Goal: Complete application form: Complete application form

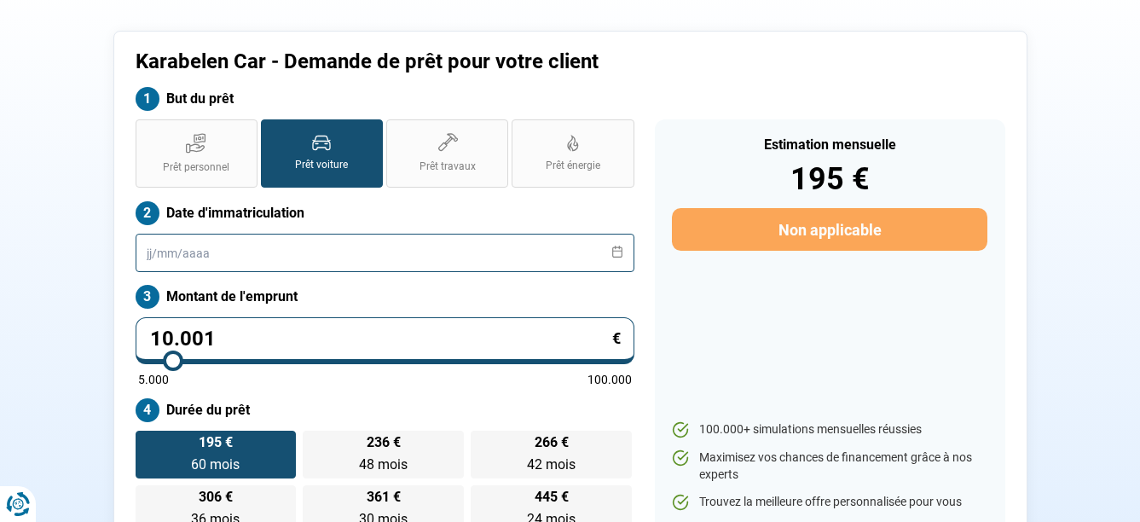
click at [258, 253] on input "text" at bounding box center [385, 253] width 499 height 38
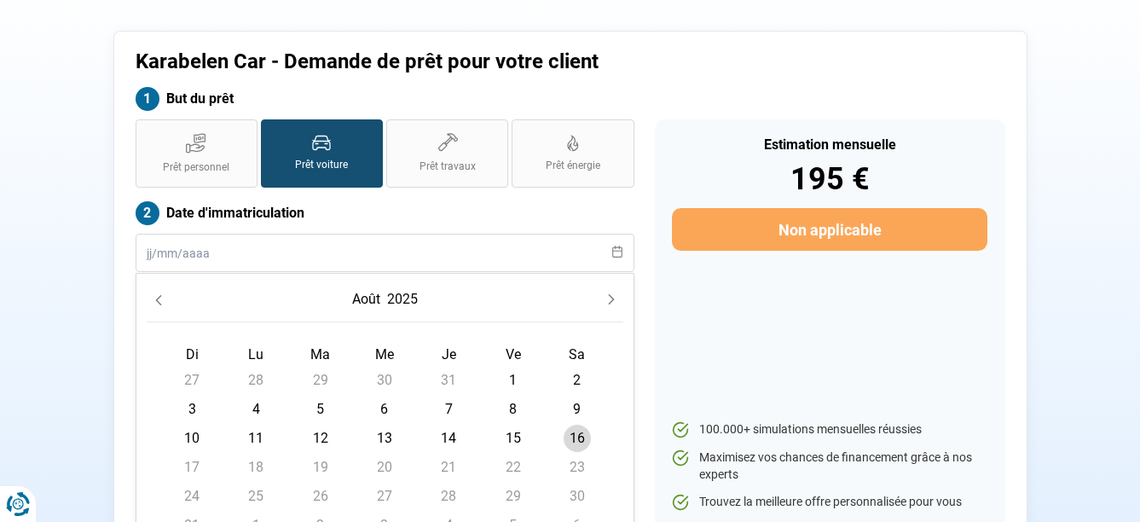
click at [151, 299] on button "Previous Month" at bounding box center [159, 299] width 24 height 24
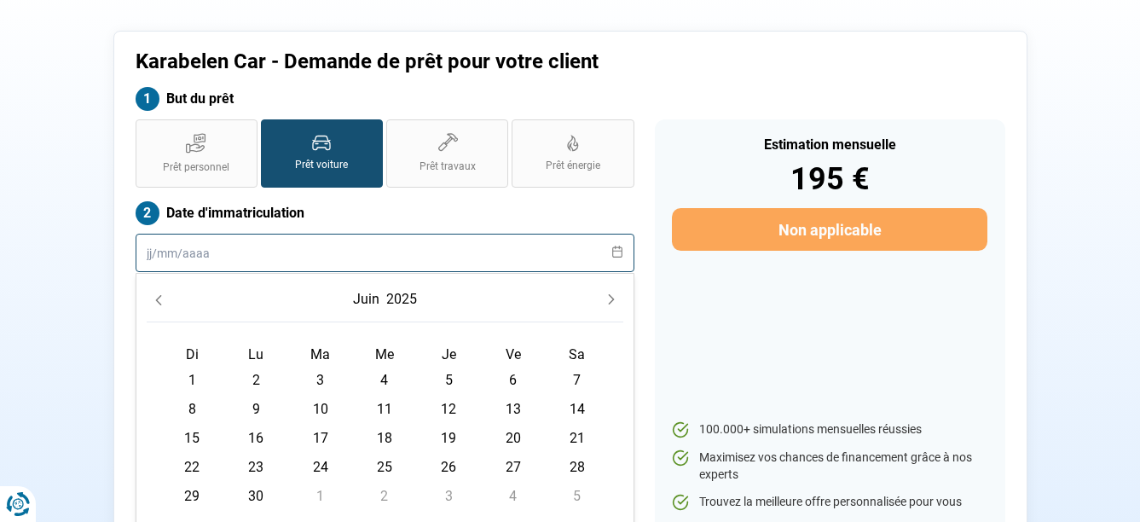
click at [320, 252] on input "text" at bounding box center [385, 253] width 499 height 38
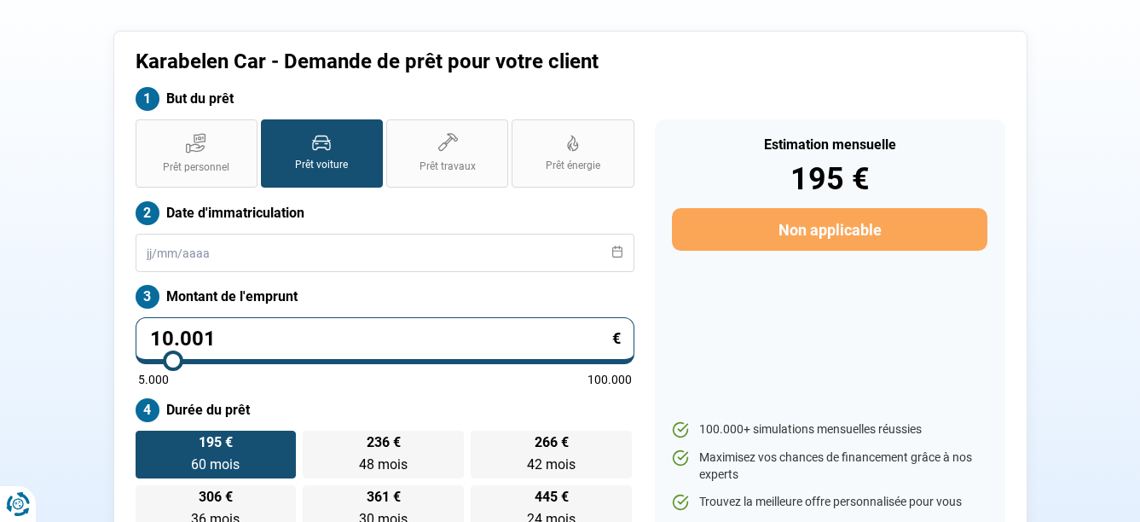
click at [37, 261] on section "Karabelen Car - Demande de prêt pour votre client But du prêt Prêt personnel Pr…" at bounding box center [570, 290] width 1140 height 629
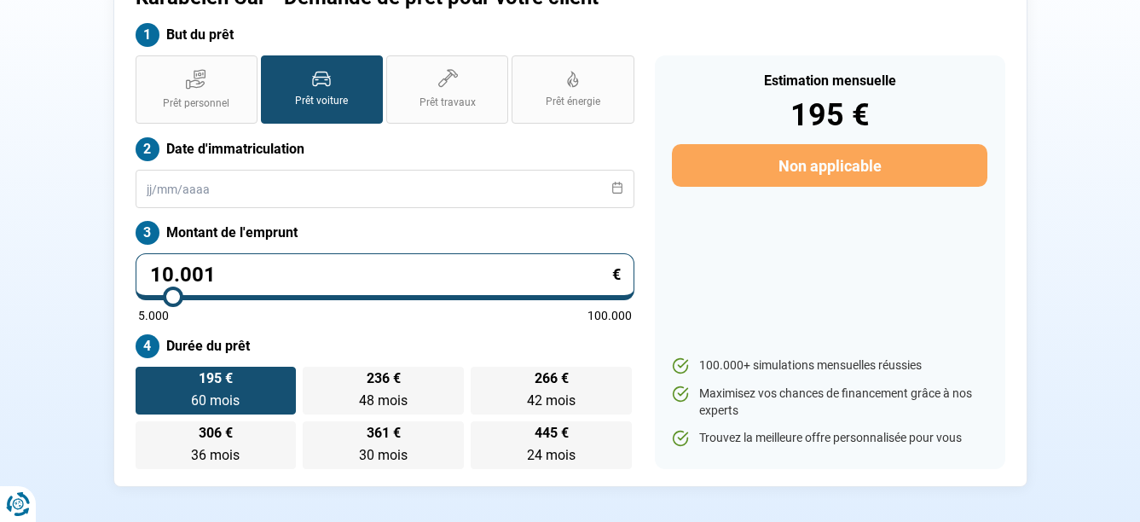
scroll to position [246, 0]
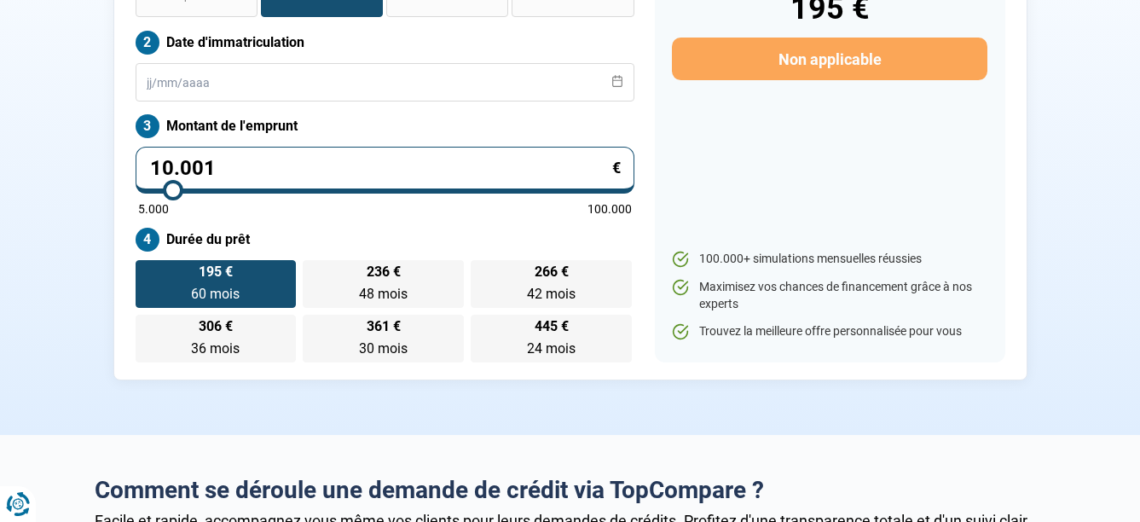
type input "9.750"
type input "9750"
type input "11.000"
type input "11000"
type input "12.000"
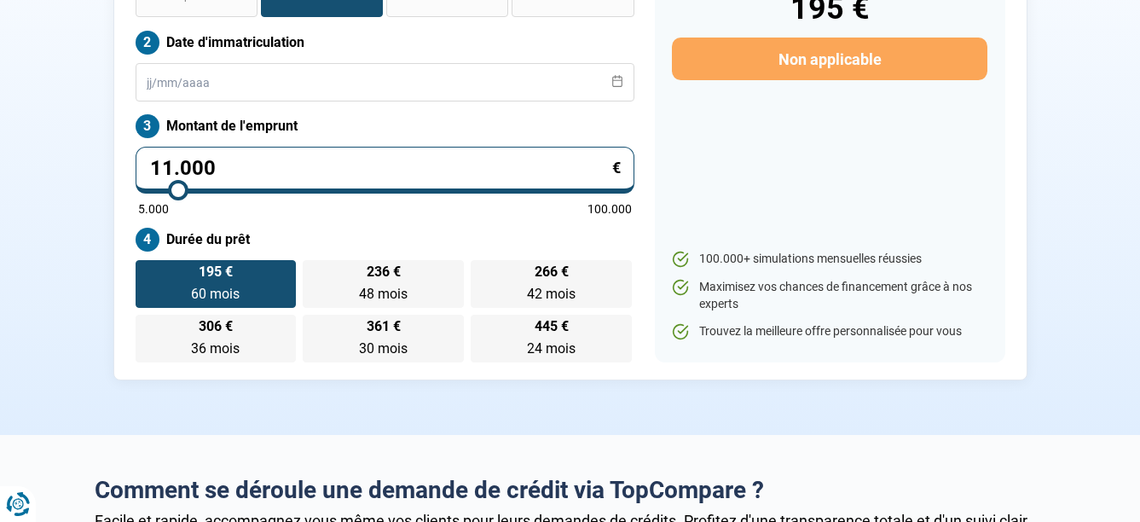
type input "12000"
type input "13.250"
type input "13250"
type input "14.000"
type input "14000"
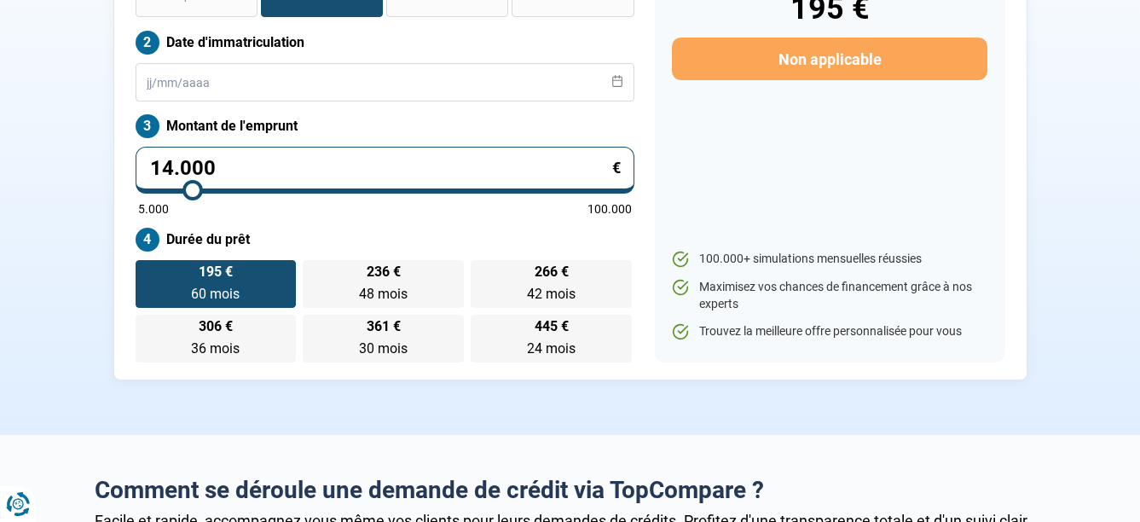
type input "14.250"
type input "14250"
type input "14.750"
type input "14750"
type input "16.000"
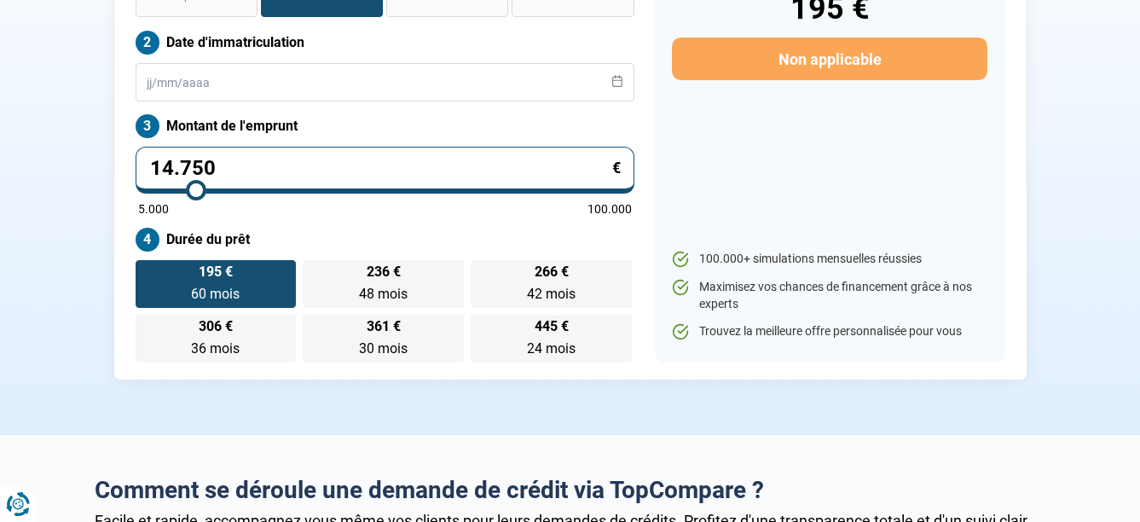
type input "16000"
type input "17.000"
type input "17000"
type input "17.750"
type input "17750"
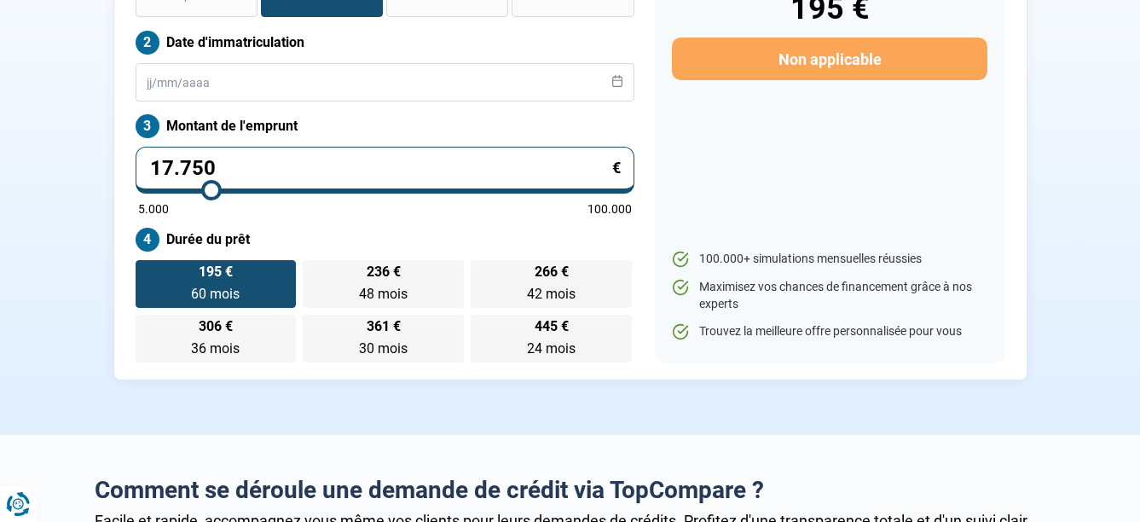
type input "18.000"
type input "18000"
type input "18.250"
type input "18250"
type input "19.000"
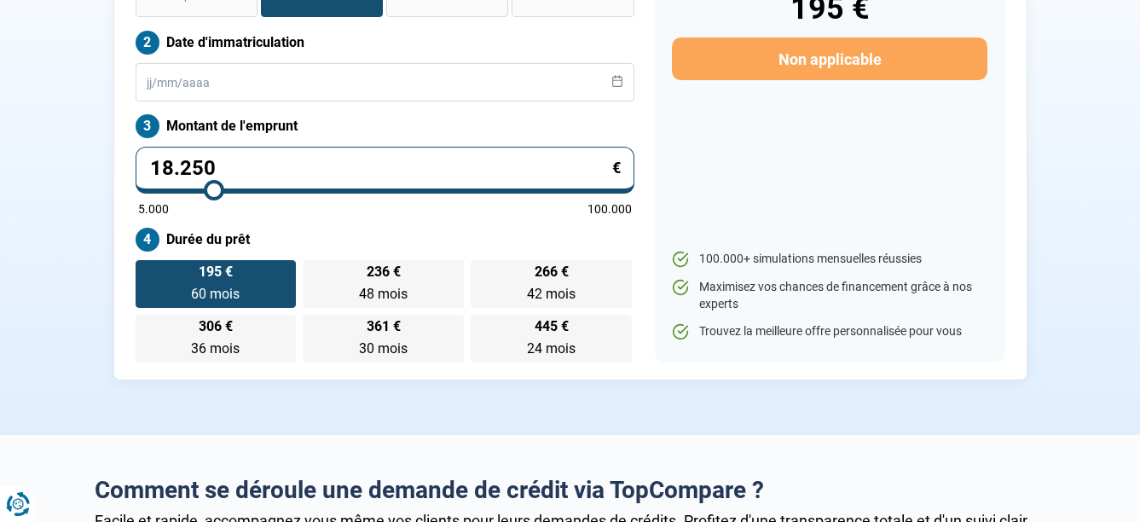
type input "19000"
type input "19.500"
type input "19500"
type input "20.250"
type input "20250"
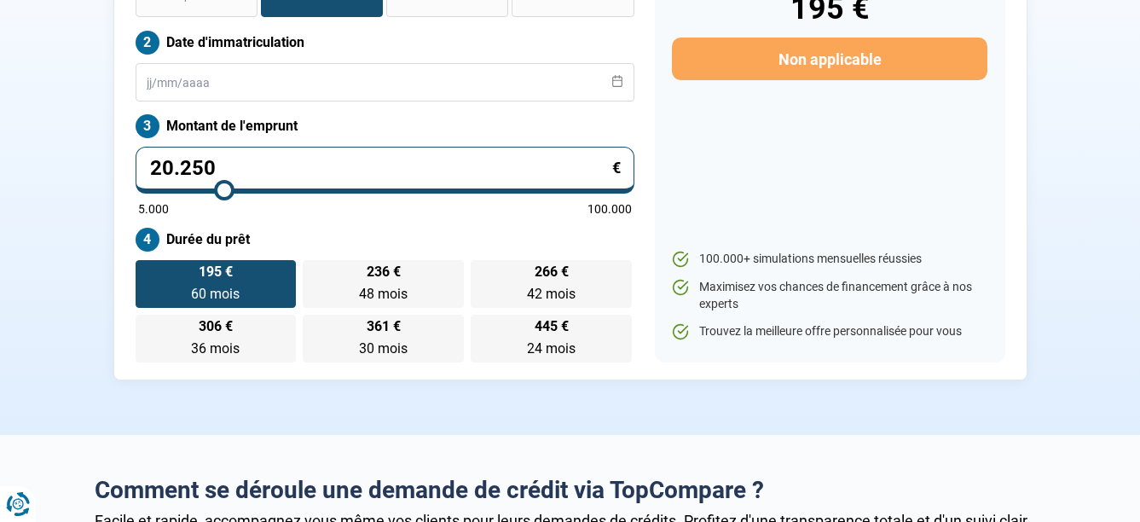
type input "20.500"
type input "20500"
type input "20.750"
type input "20750"
type input "21.000"
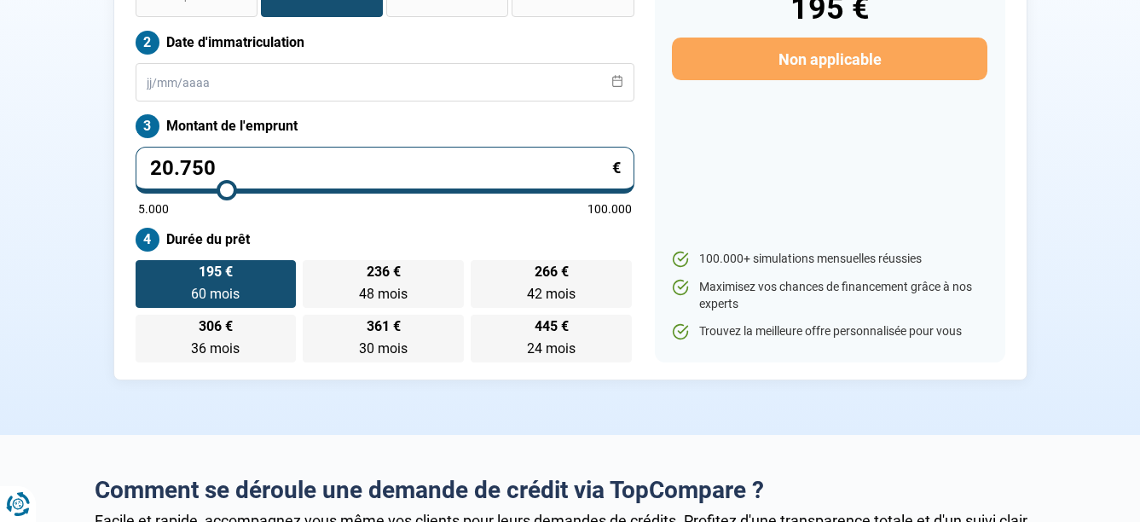
type input "21000"
type input "21.250"
type input "21250"
type input "21.750"
type input "21750"
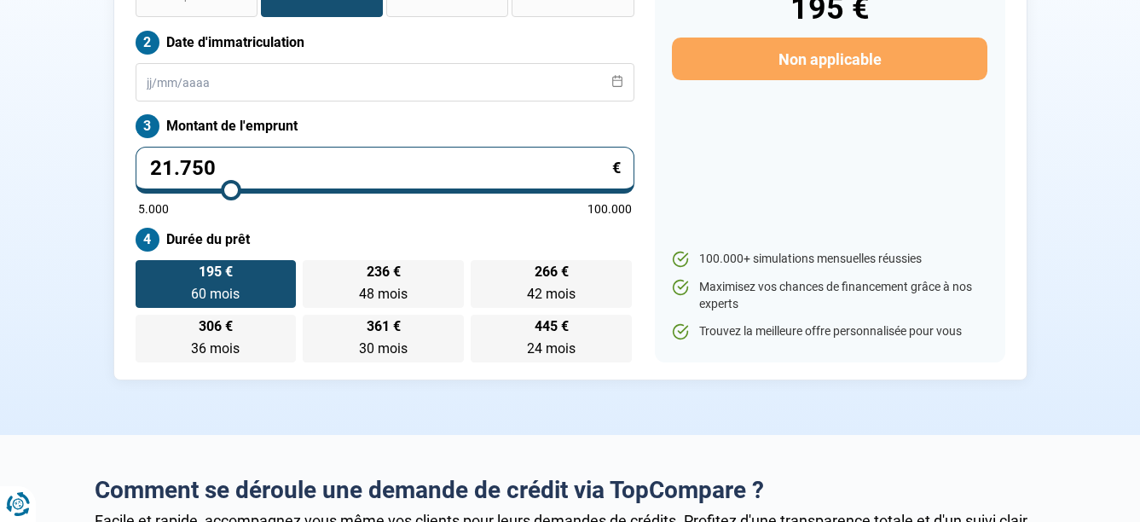
type input "22.250"
type input "22250"
type input "22.750"
type input "22750"
type input "23.000"
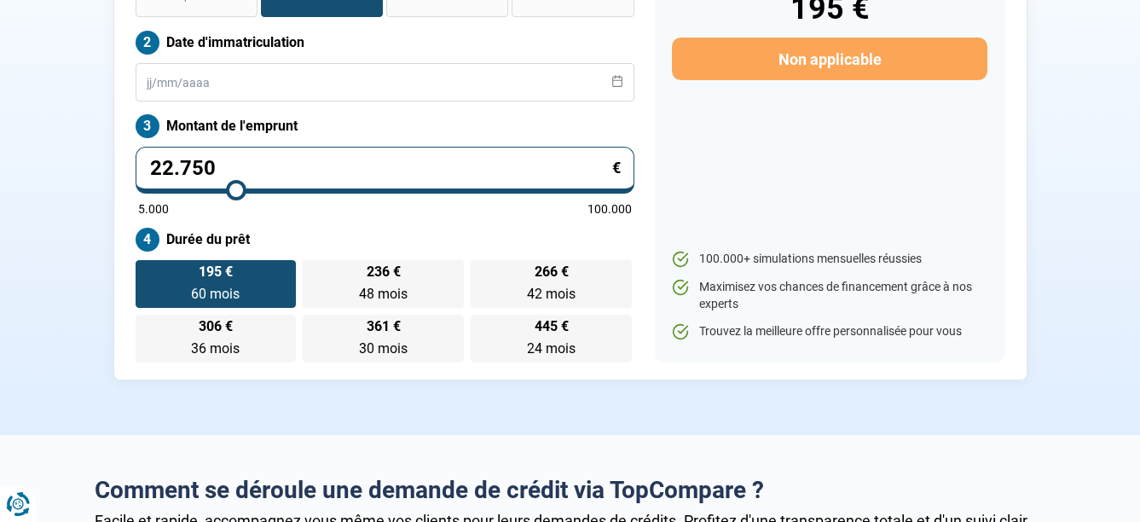
type input "23000"
type input "23.250"
type input "23250"
type input "23.500"
type input "23500"
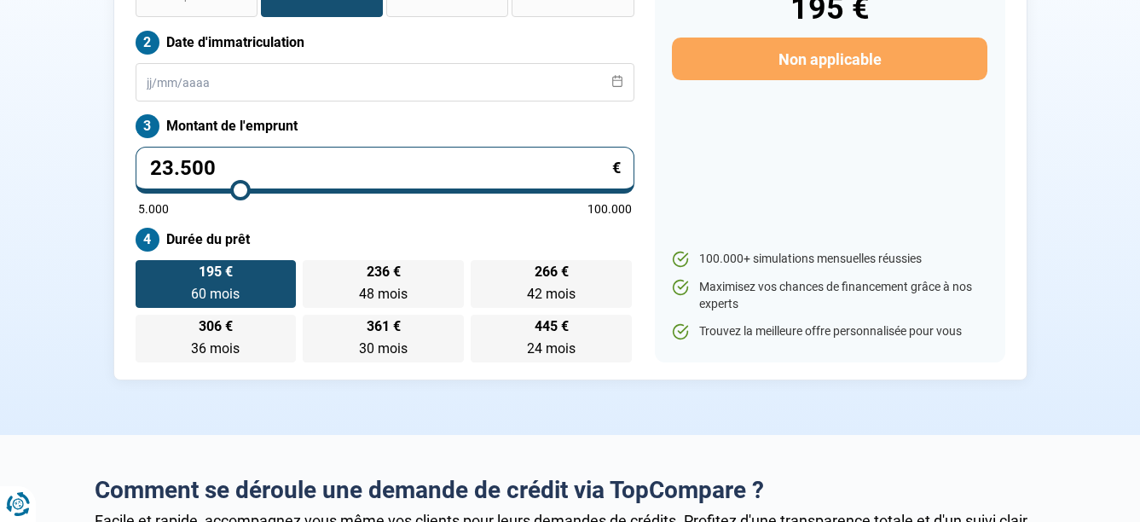
type input "23.750"
type input "23750"
type input "24.000"
type input "24000"
type input "24.250"
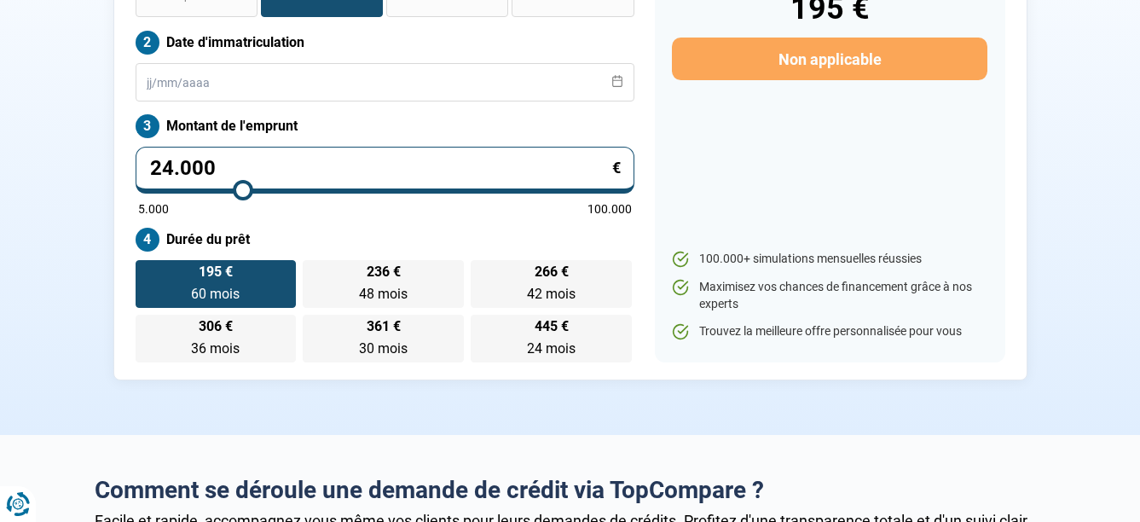
type input "24250"
type input "24.500"
type input "24500"
type input "24.750"
type input "24750"
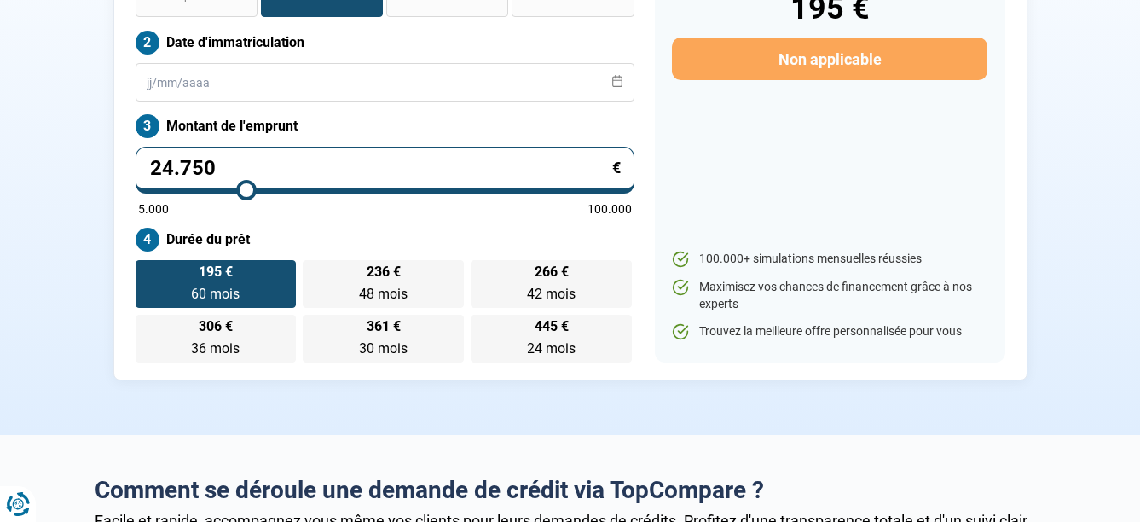
type input "25.000"
type input "25000"
type input "25.250"
type input "25250"
type input "25.500"
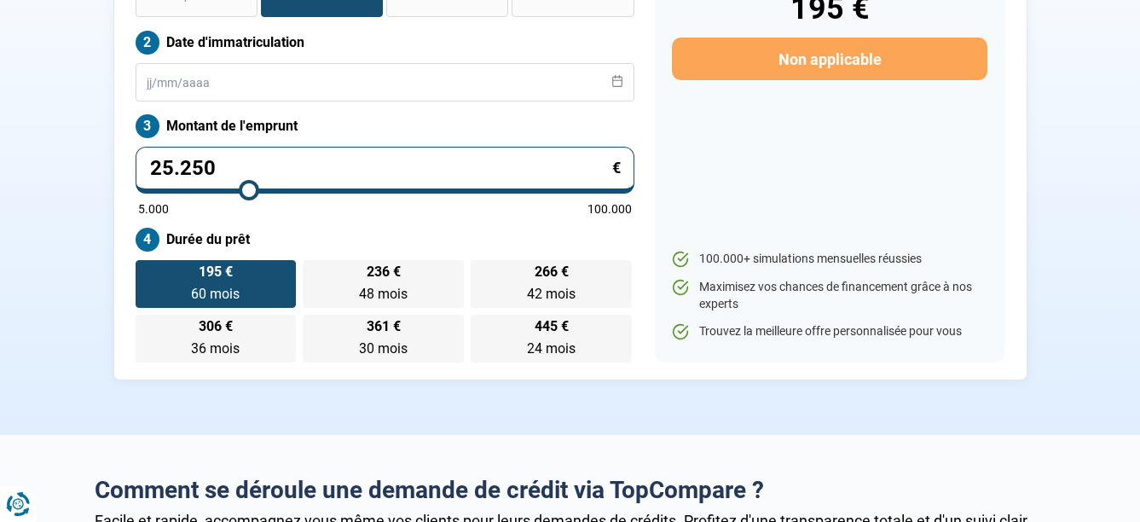
type input "25500"
type input "26.000"
drag, startPoint x: 170, startPoint y: 188, endPoint x: 252, endPoint y: 190, distance: 82.8
type input "26000"
click at [252, 190] on input "range" at bounding box center [385, 189] width 494 height 3
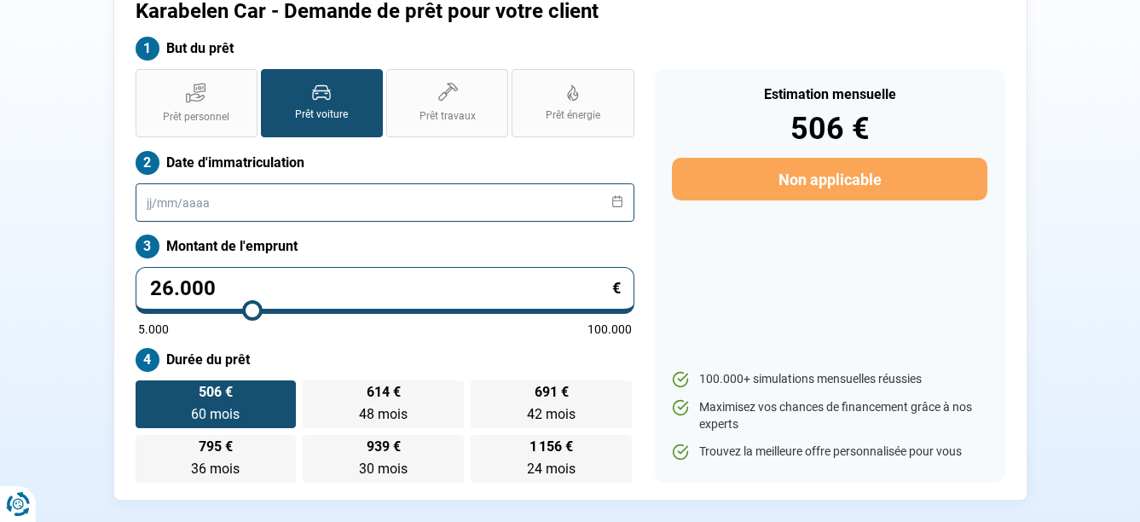
scroll to position [85, 0]
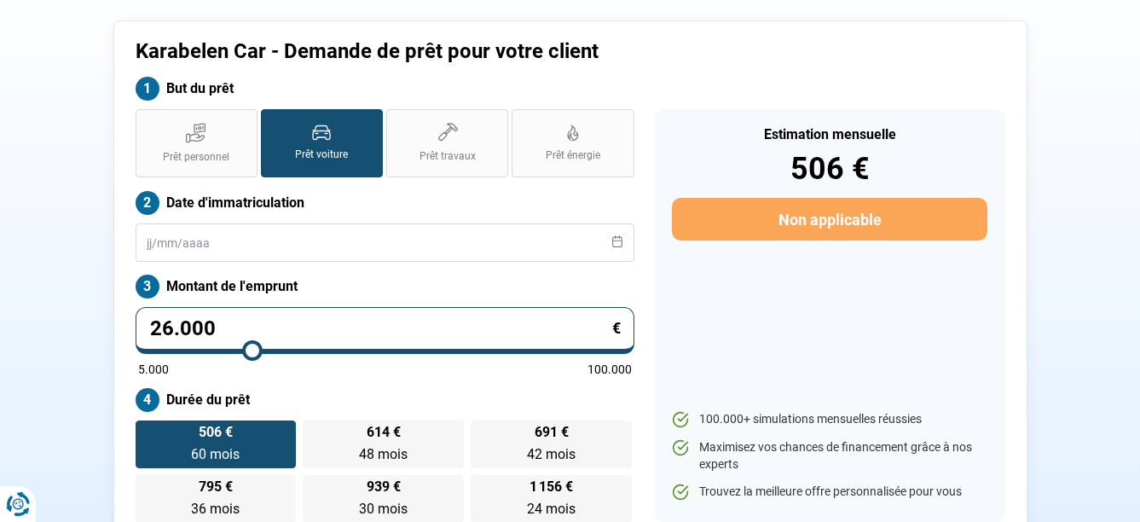
click at [617, 245] on icon at bounding box center [617, 241] width 12 height 12
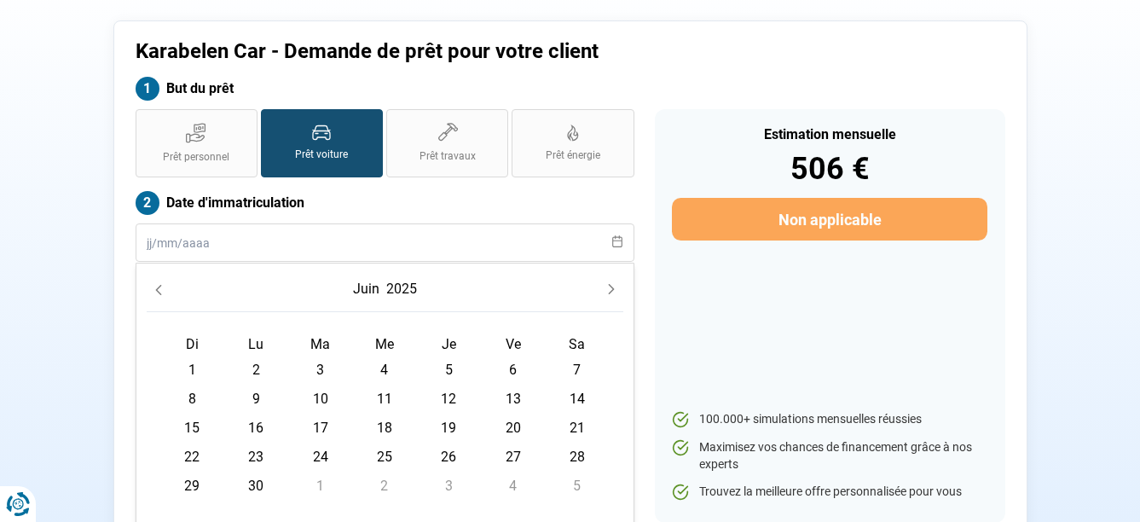
click at [377, 282] on button "juin" at bounding box center [366, 289] width 33 height 31
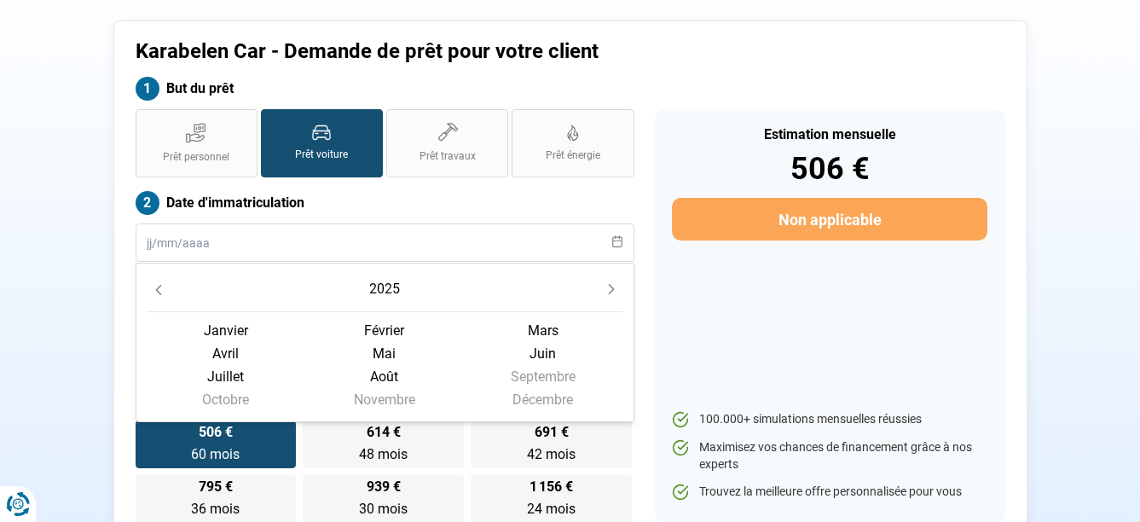
click at [165, 279] on button "Previous Year" at bounding box center [159, 289] width 24 height 24
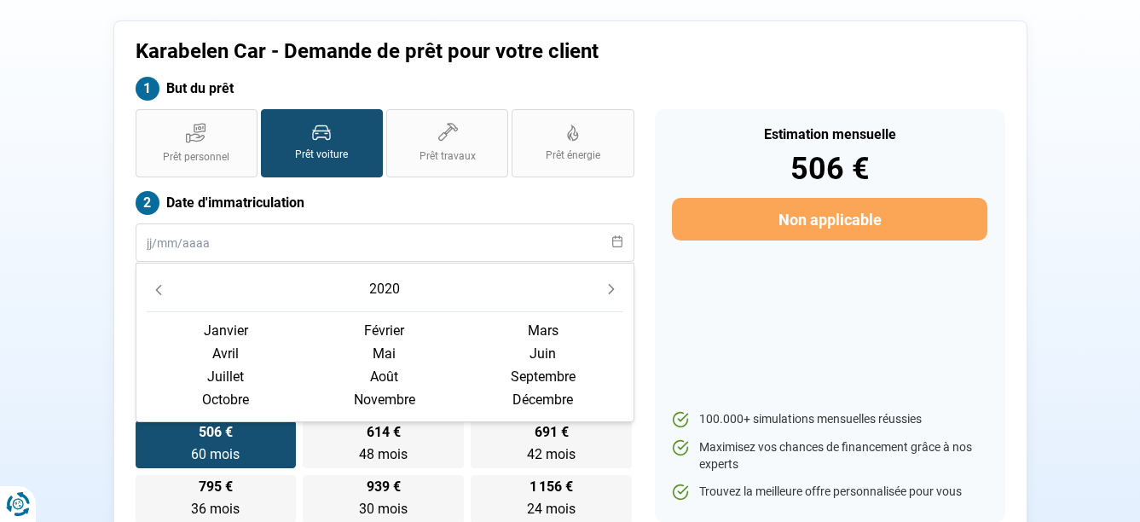
click at [464, 342] on span "mai" at bounding box center [543, 353] width 159 height 23
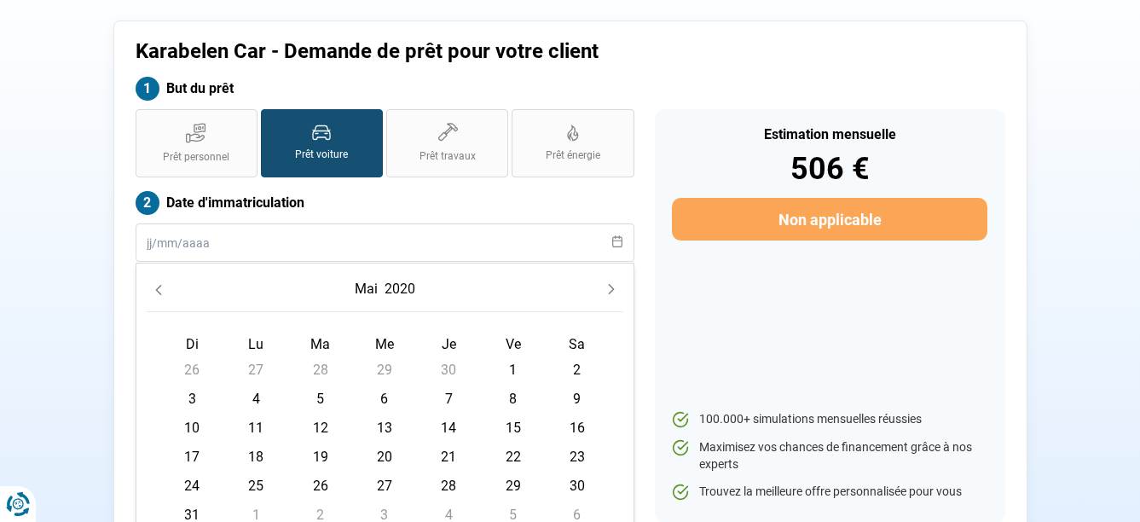
click at [448, 193] on label "Date d'immatriculation" at bounding box center [385, 203] width 499 height 24
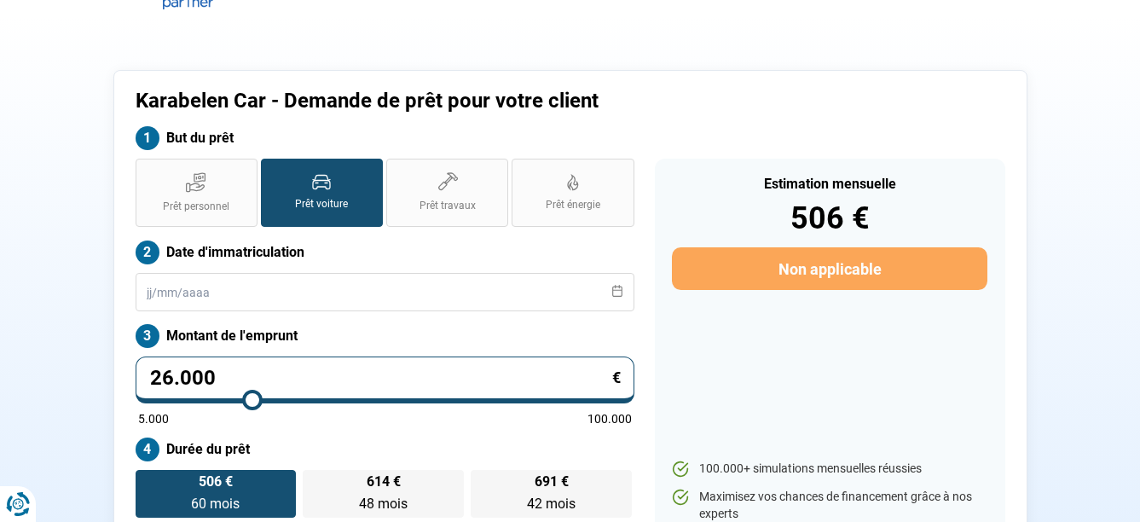
scroll to position [0, 0]
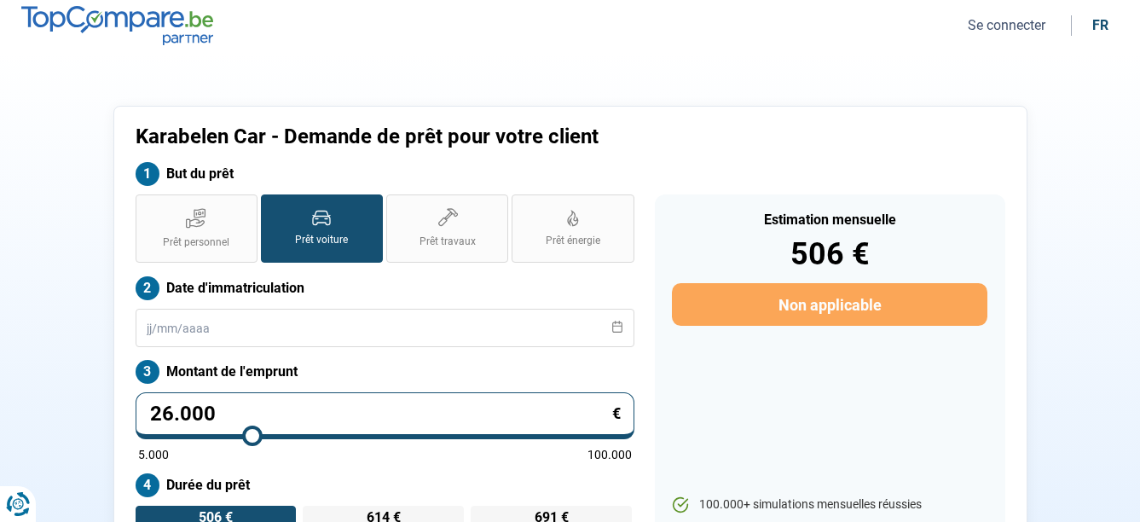
click at [105, 13] on img at bounding box center [117, 25] width 192 height 38
click at [440, 326] on input "text" at bounding box center [385, 328] width 499 height 38
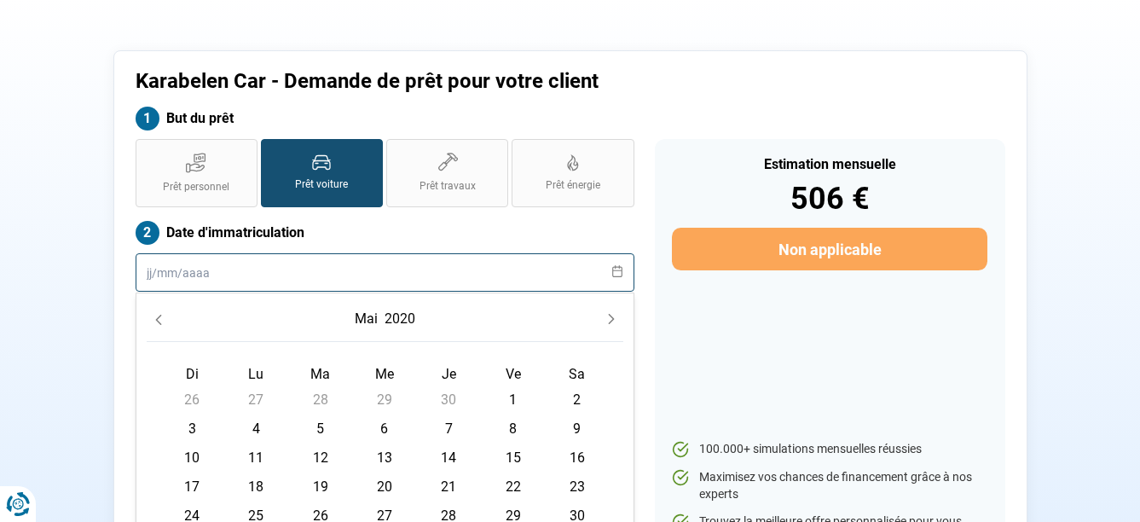
scroll to position [85, 0]
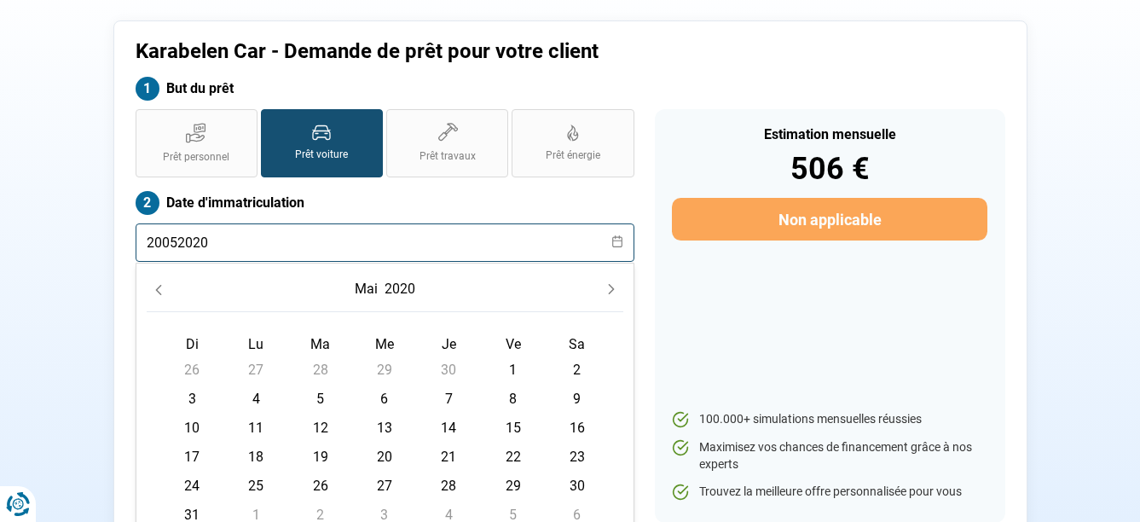
type input "20052020"
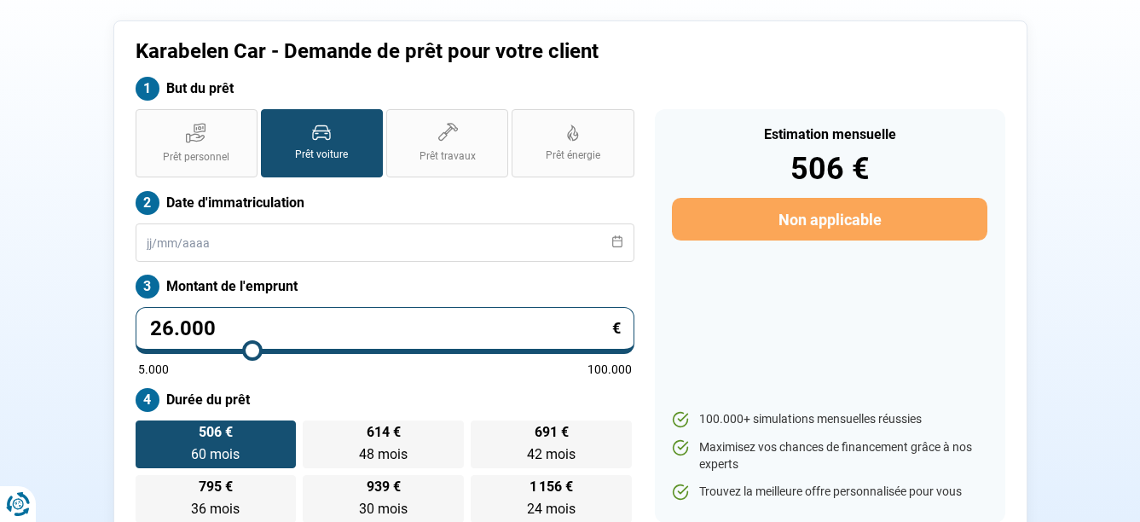
click at [379, 198] on label "Date d'immatriculation" at bounding box center [385, 203] width 499 height 24
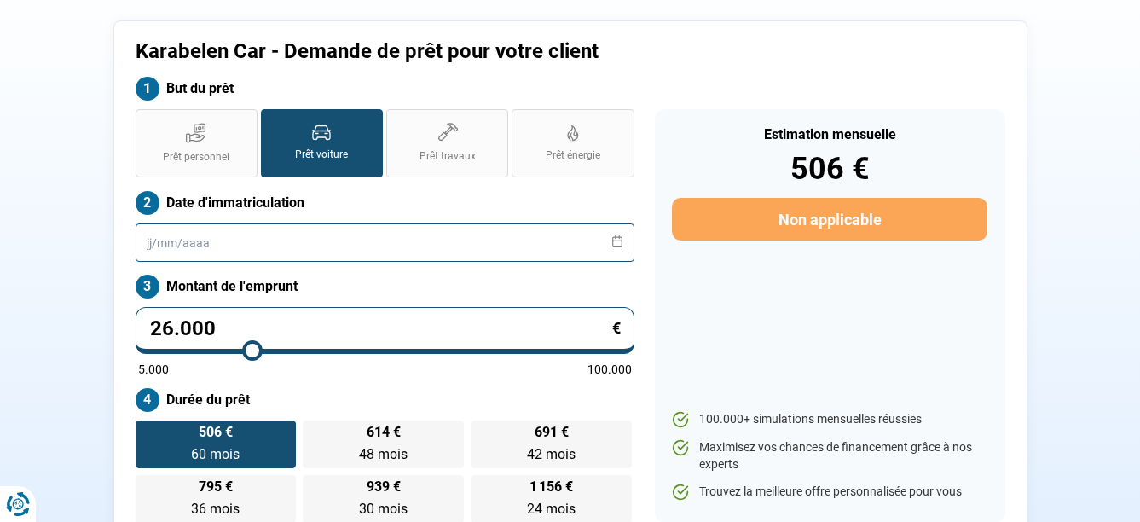
click at [259, 246] on input "text" at bounding box center [385, 242] width 499 height 38
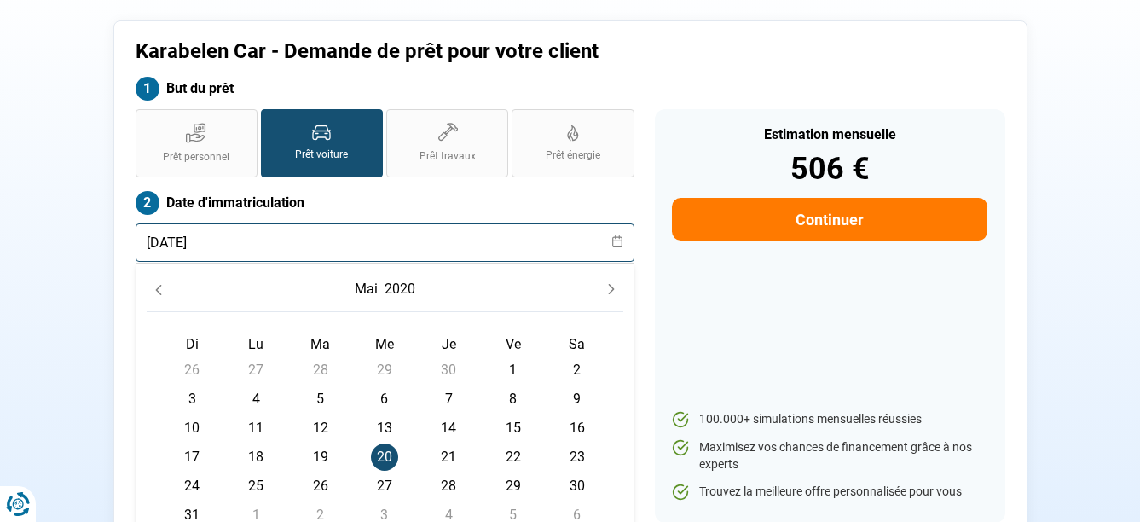
type input "[DATE]"
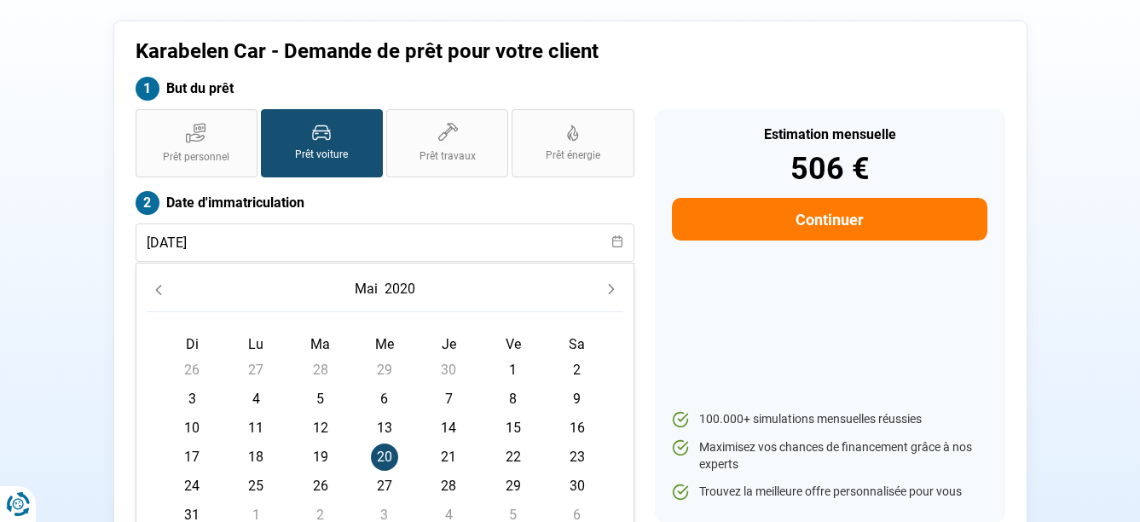
click at [464, 194] on label "Date d'immatriculation" at bounding box center [385, 203] width 499 height 24
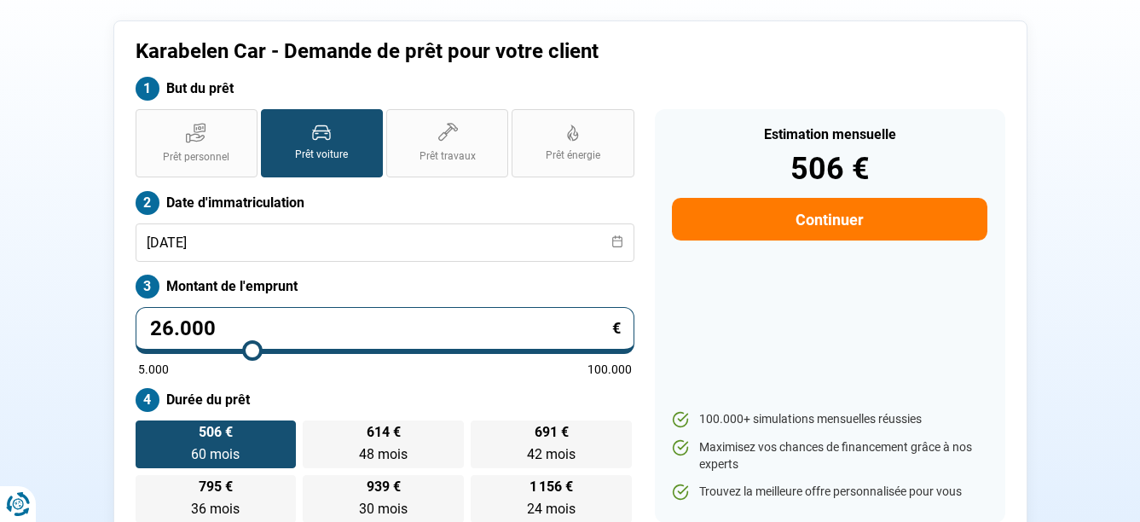
type input "25.000"
type input "25000"
type input "25.250"
type input "25250"
type input "25.500"
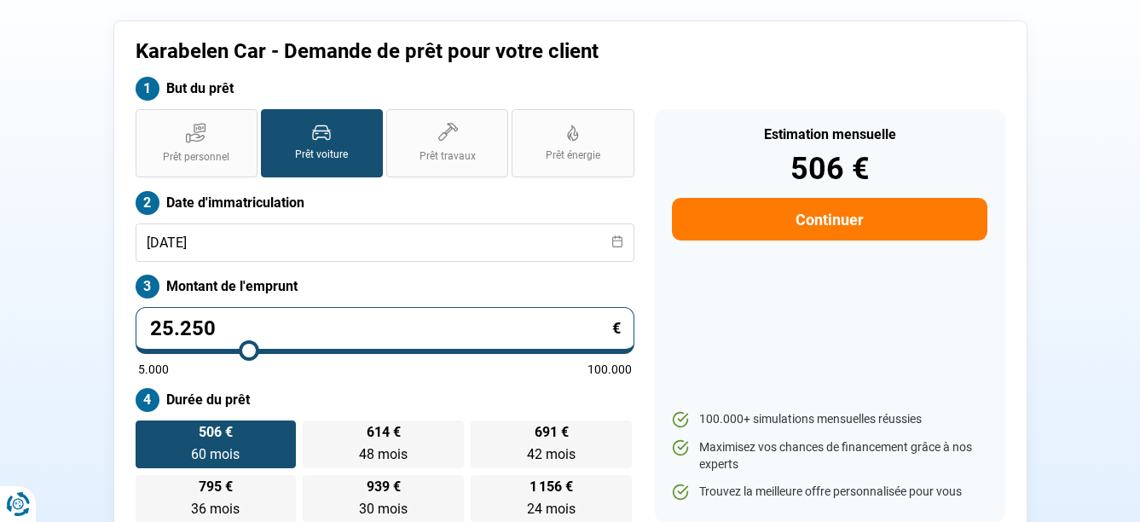
type input "25500"
type input "25.750"
type input "25750"
type input "26.000"
type input "26000"
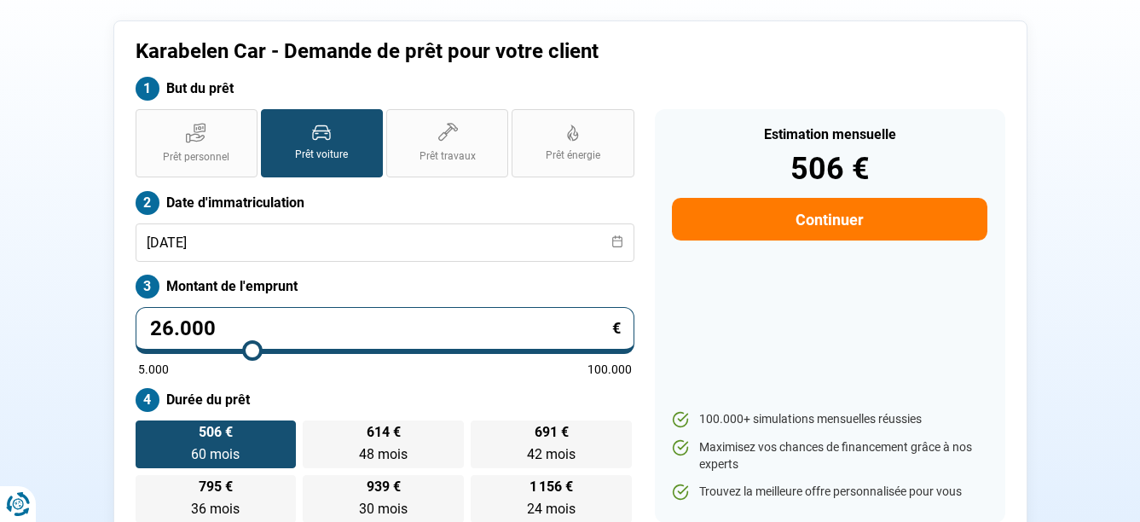
type input "26.250"
type input "26250"
type input "25.750"
type input "25750"
type input "25.000"
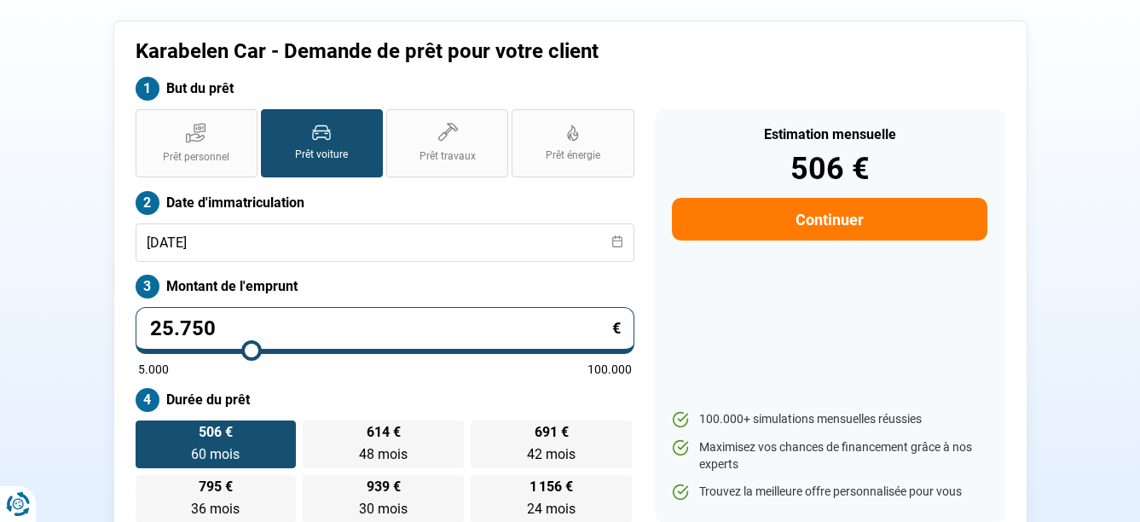
type input "25000"
type input "25.250"
type input "25250"
click at [249, 349] on input "range" at bounding box center [385, 350] width 494 height 3
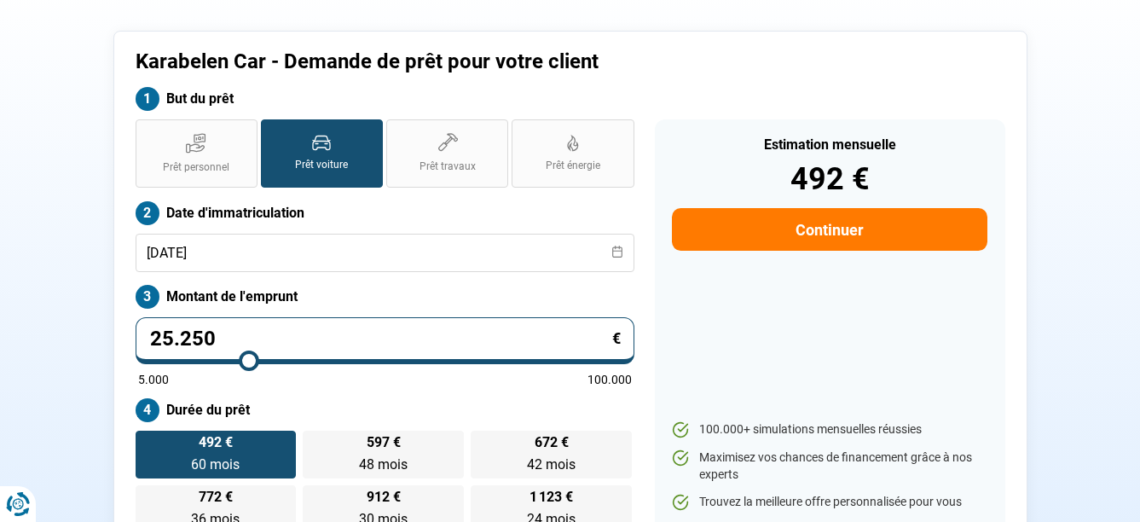
click at [817, 229] on button "Continuer" at bounding box center [829, 229] width 315 height 43
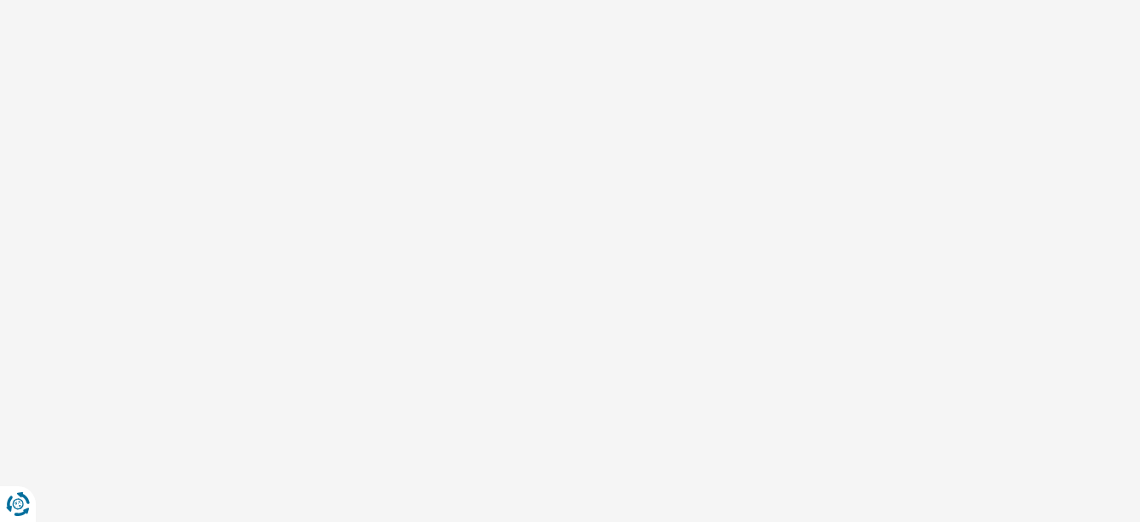
select select "32"
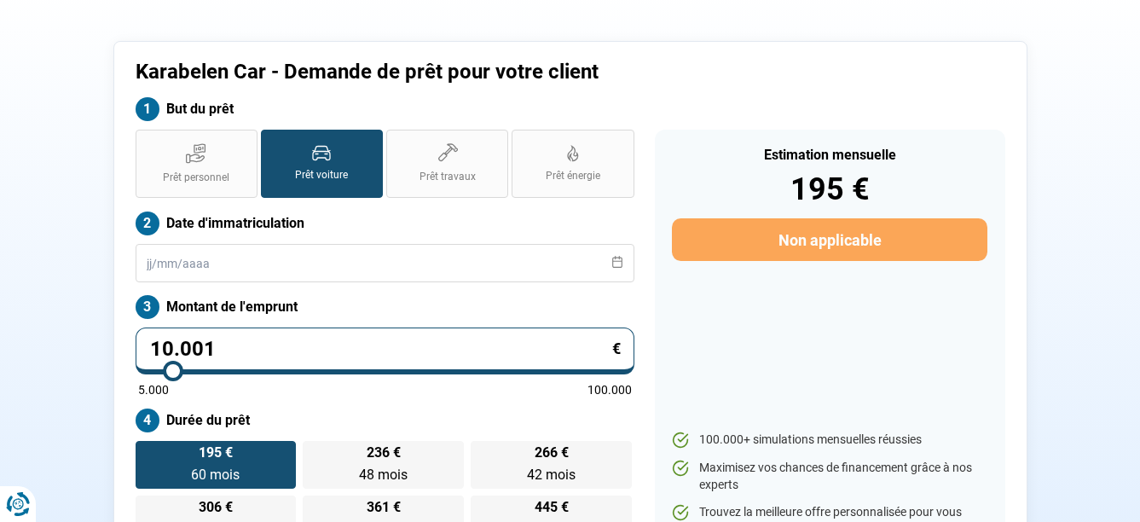
scroll to position [75, 0]
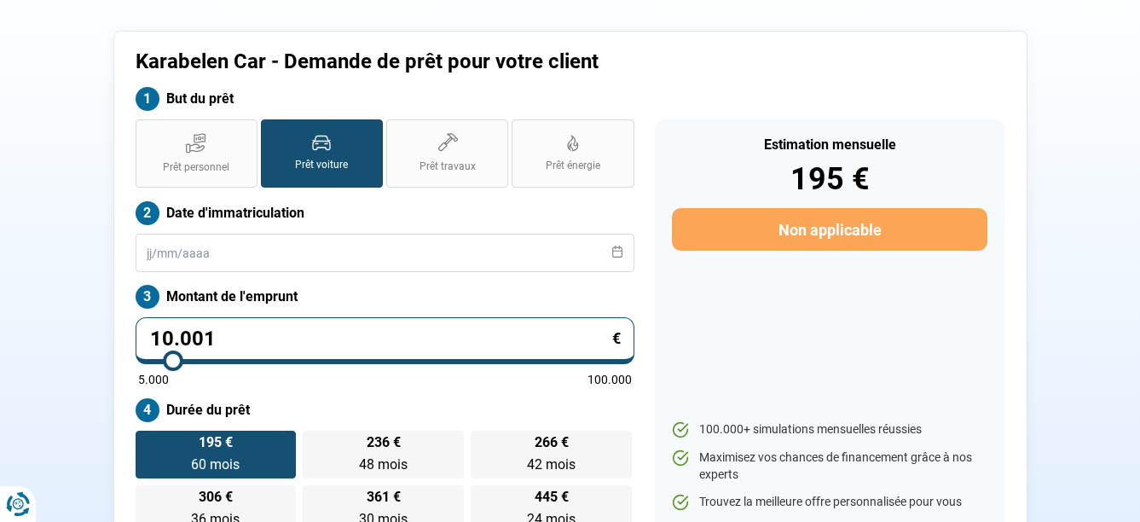
click at [173, 347] on input "10.001" at bounding box center [385, 340] width 499 height 47
type input "9.750"
type input "9750"
type input "11.250"
type input "11250"
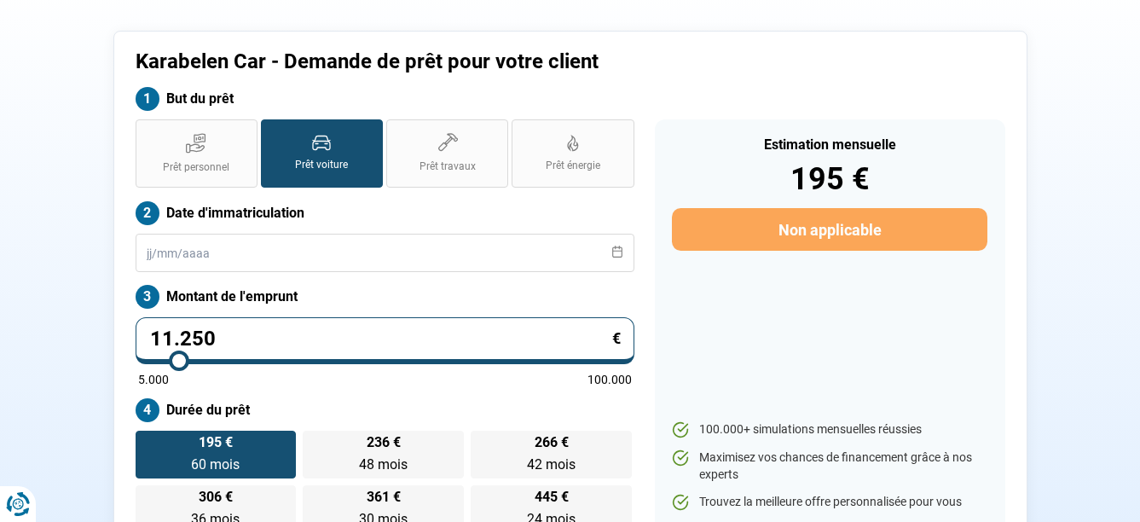
type input "13.000"
type input "13000"
type input "14.250"
type input "14250"
type input "16.000"
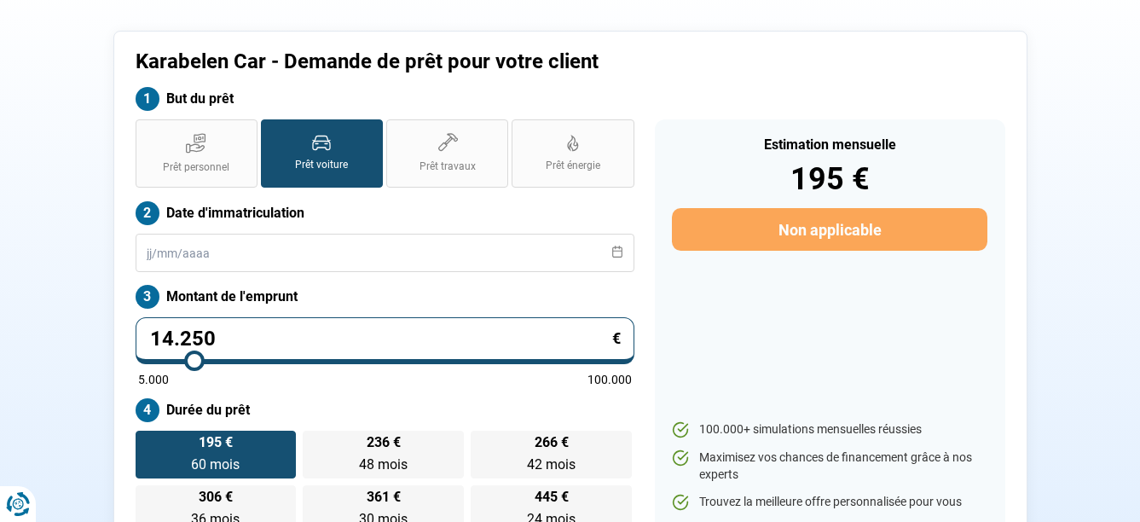
type input "16000"
type input "18.500"
type input "18500"
type input "19.000"
type input "19000"
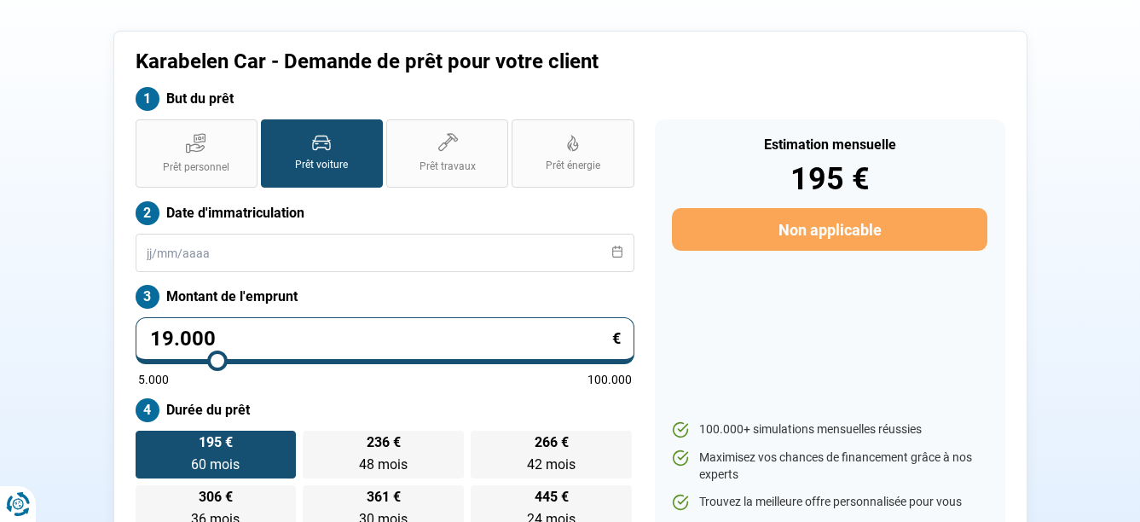
type input "22.000"
type input "22000"
type input "23.500"
type input "23500"
type input "25.000"
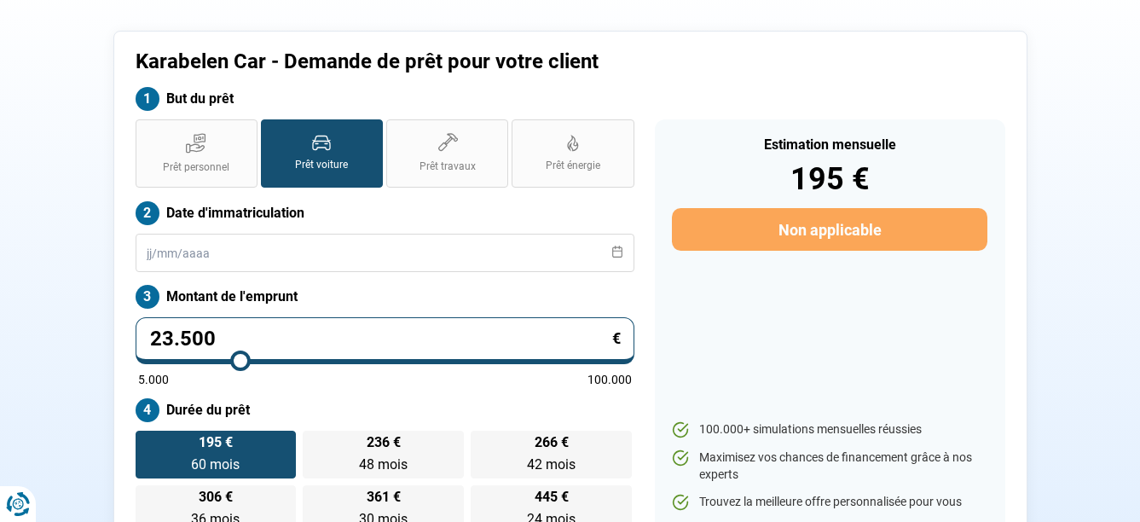
type input "25000"
type input "25.500"
type input "25500"
type input "25.750"
type input "25750"
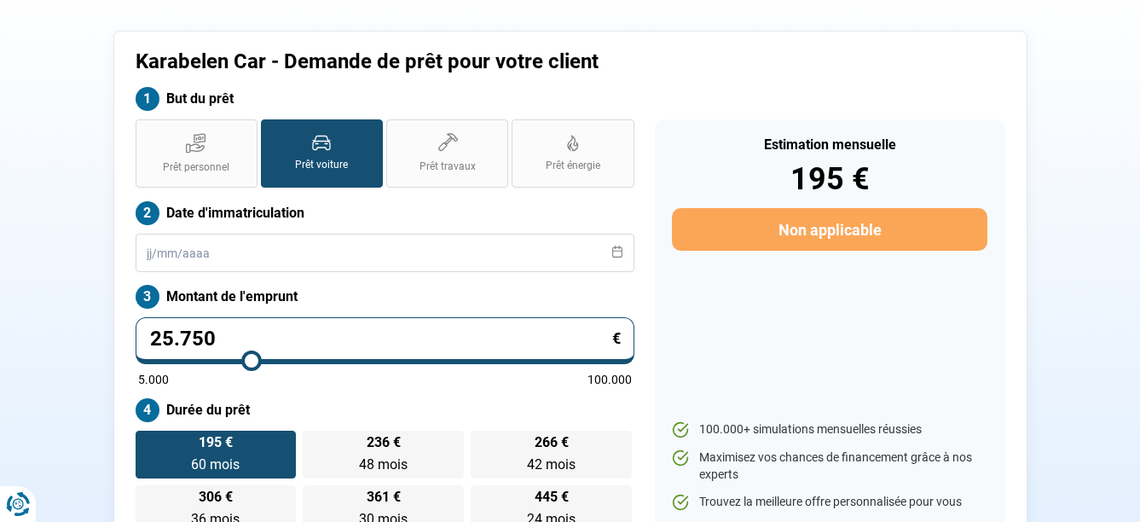
type input "26.250"
type input "26250"
type input "26.500"
type input "26500"
type input "26.750"
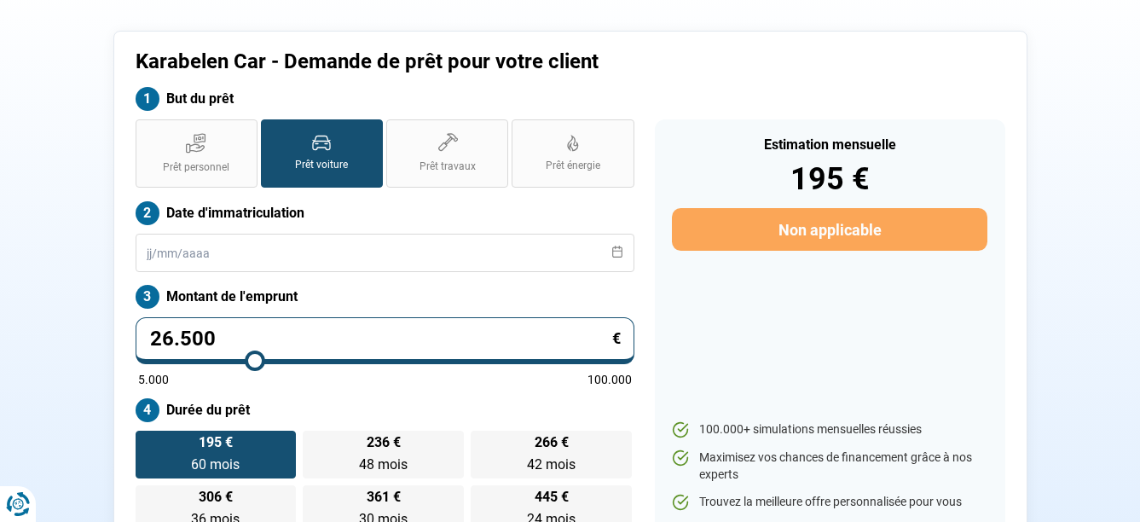
type input "26750"
type input "27.000"
type input "27000"
type input "26.750"
type input "26750"
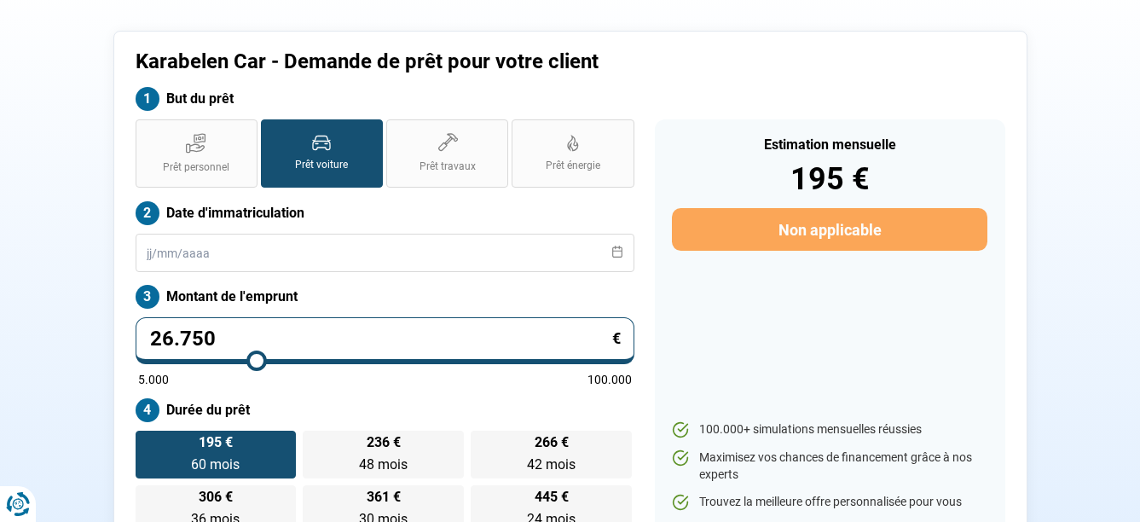
type input "26.250"
type input "26250"
type input "26.000"
type input "26000"
type input "26.250"
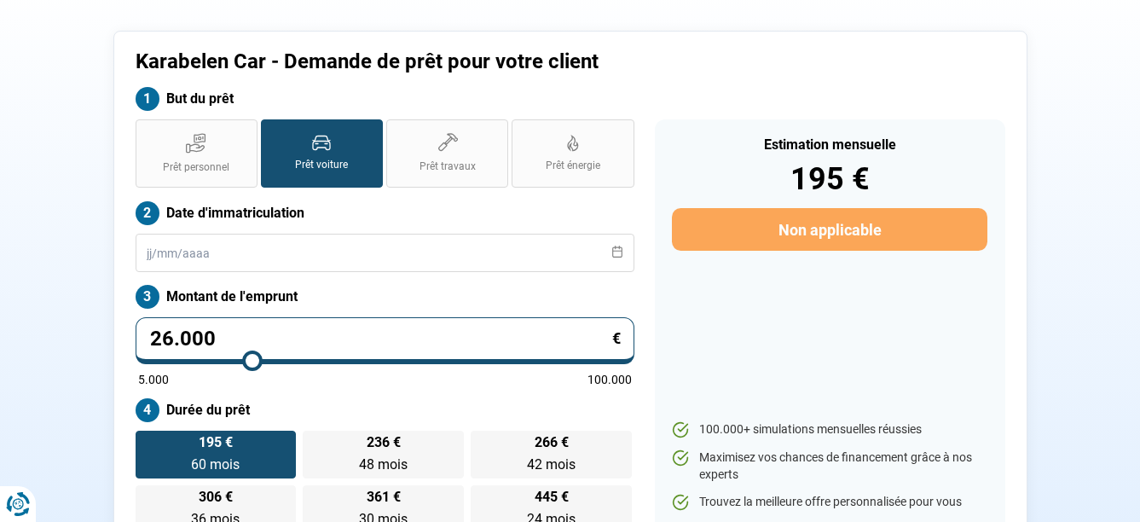
type input "26250"
type input "26.500"
type input "26500"
type input "26.250"
drag, startPoint x: 171, startPoint y: 358, endPoint x: 254, endPoint y: 362, distance: 82.8
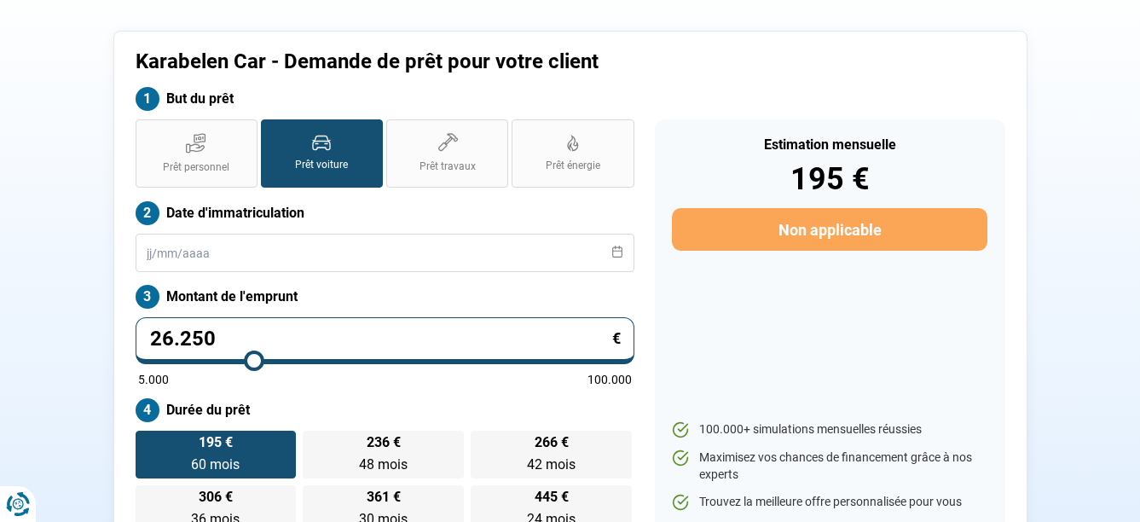
type input "26250"
click at [254, 362] on input "range" at bounding box center [385, 360] width 494 height 3
click at [242, 339] on input "26.250" at bounding box center [385, 340] width 499 height 47
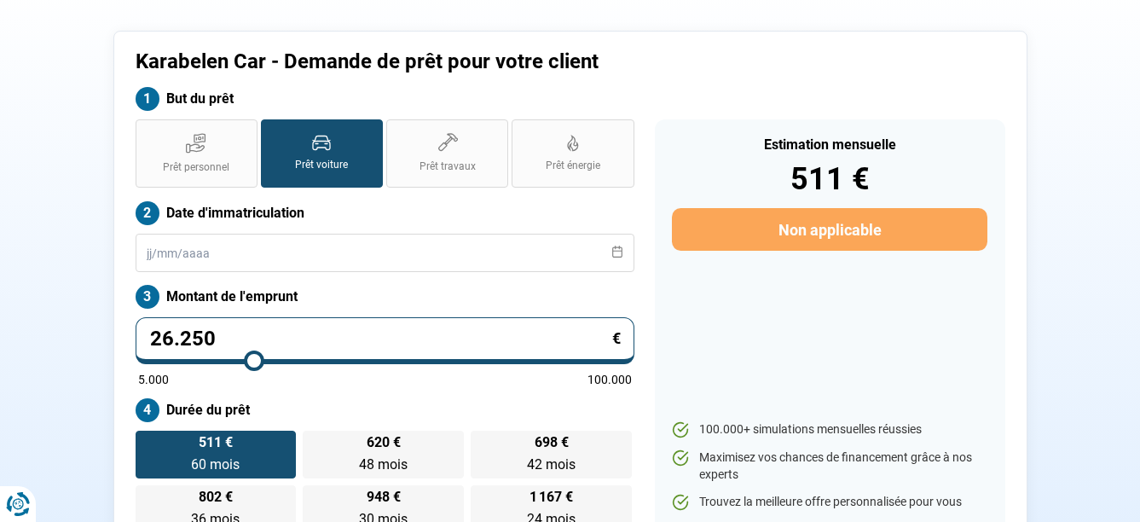
type input "2"
type input "5000"
type input "26"
type input "5000"
type input "264"
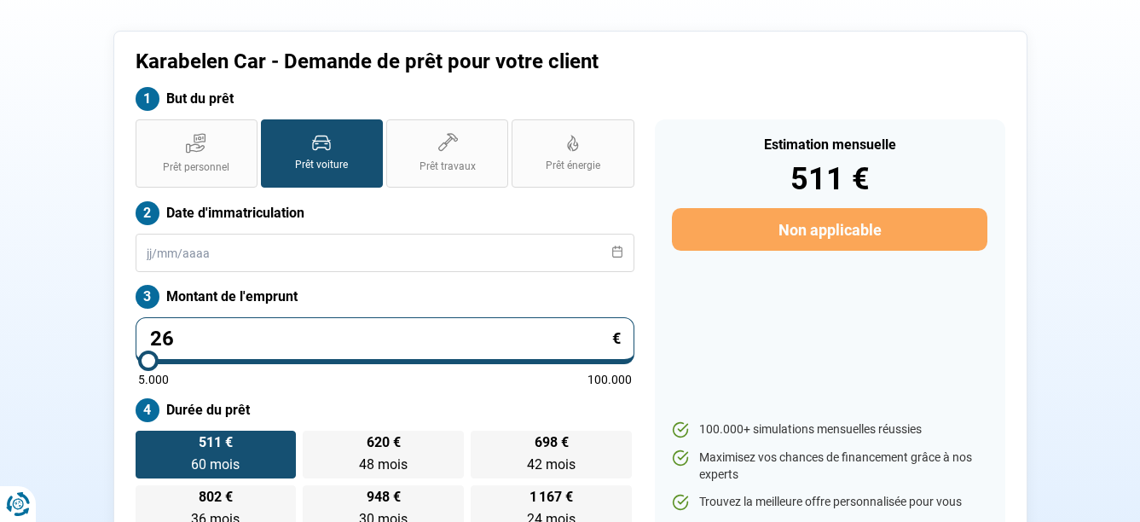
type input "5000"
type input "2.645"
type input "5000"
type input "26.450"
type input "26500"
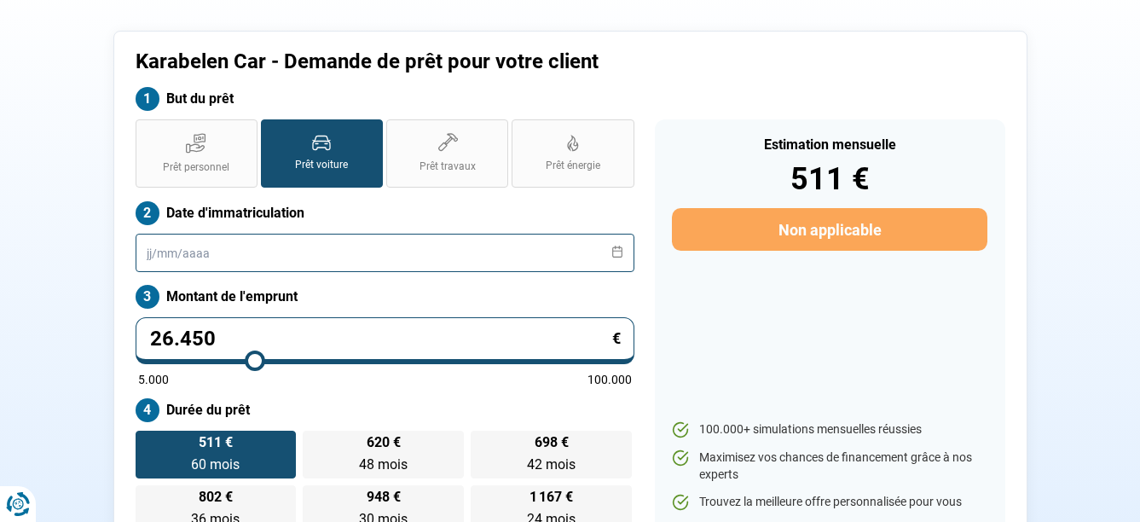
type input "26.450"
type input "26500"
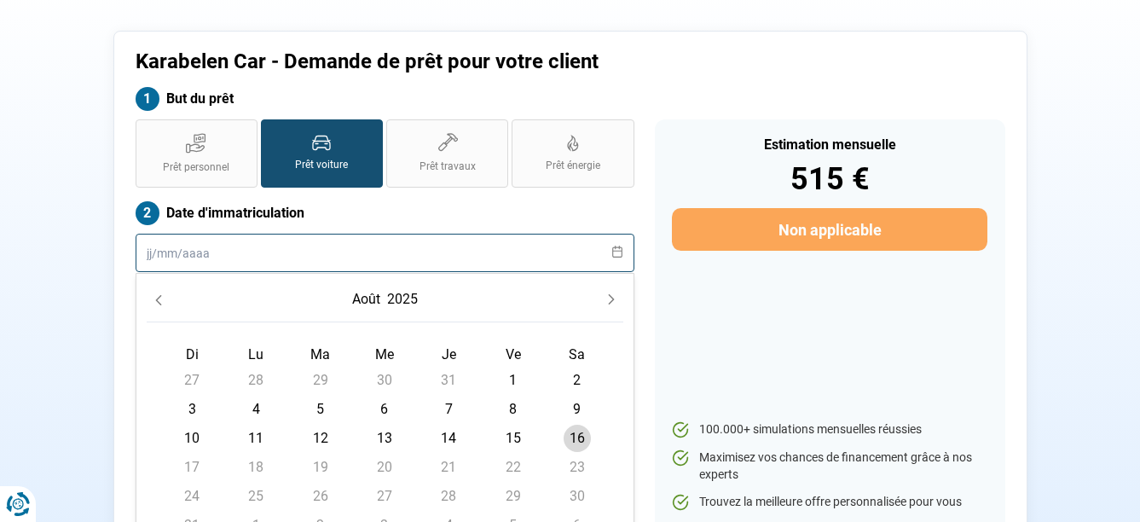
click at [179, 254] on input "text" at bounding box center [385, 253] width 499 height 38
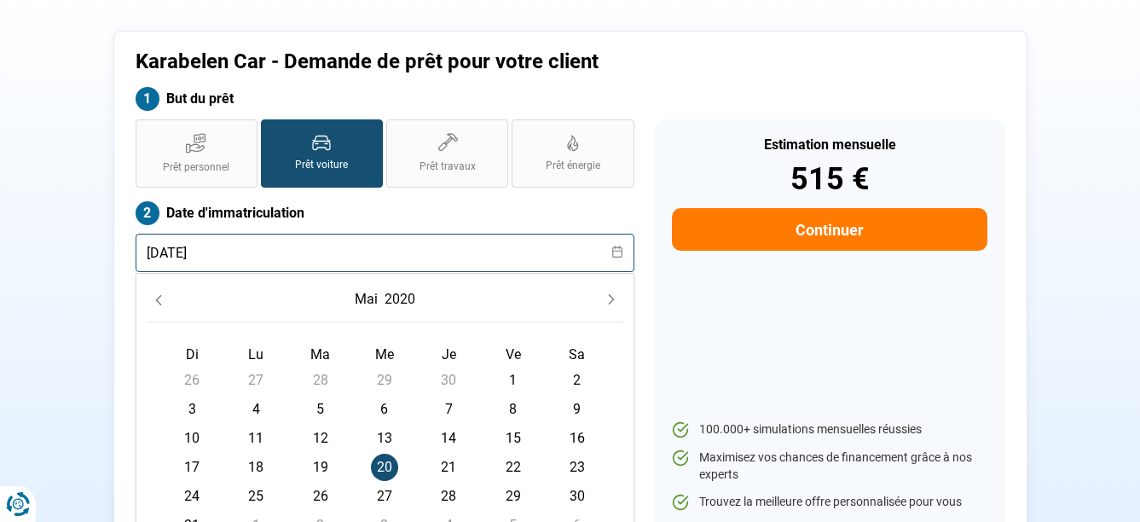
type input "[DATE]"
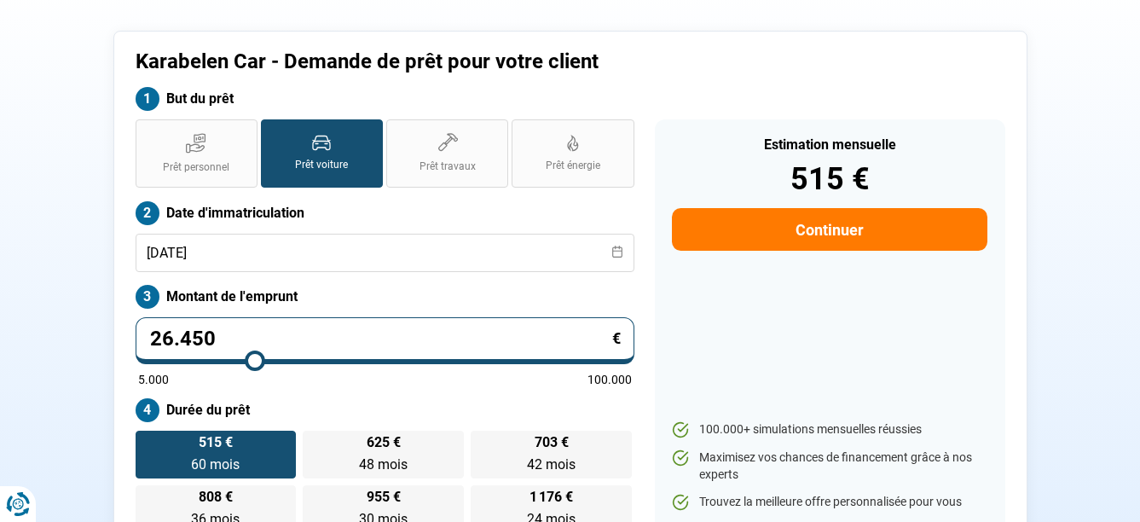
click at [98, 258] on div "Karabelen Car - Demande de prêt pour votre client But du prêt Prêt personnel Pr…" at bounding box center [570, 291] width 972 height 520
click at [848, 220] on button "Continuer" at bounding box center [829, 229] width 315 height 43
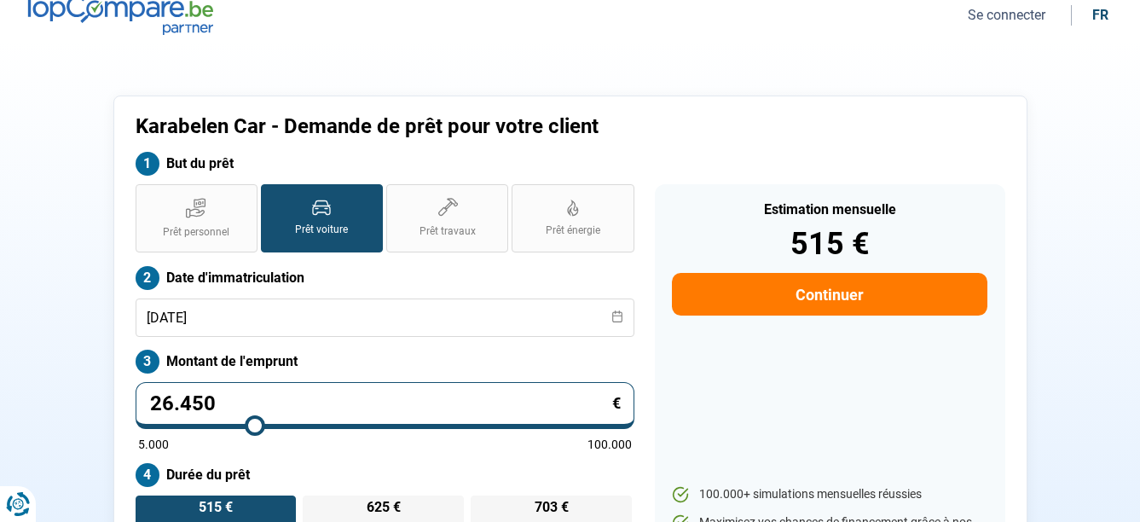
select select "32"
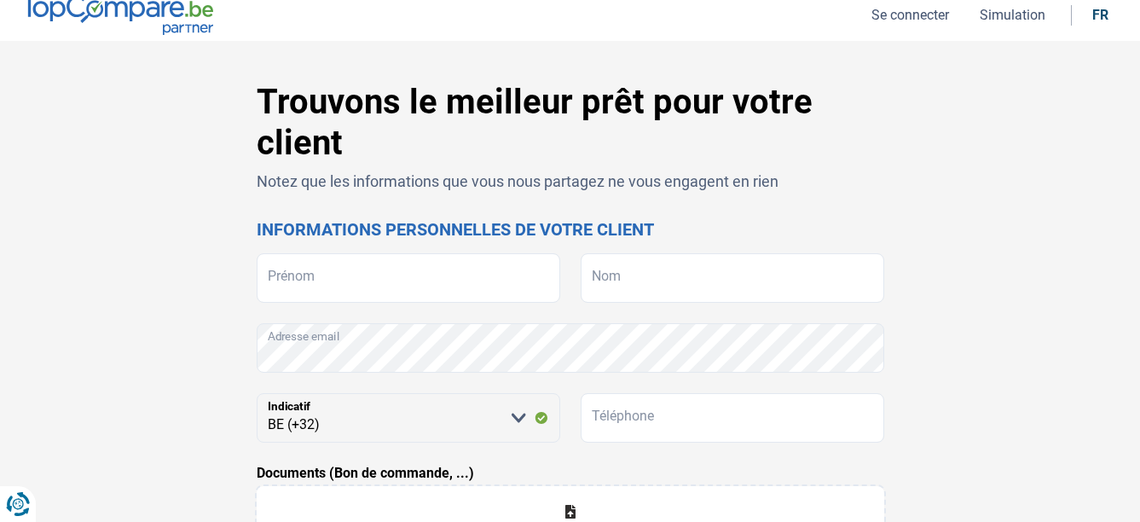
scroll to position [0, 0]
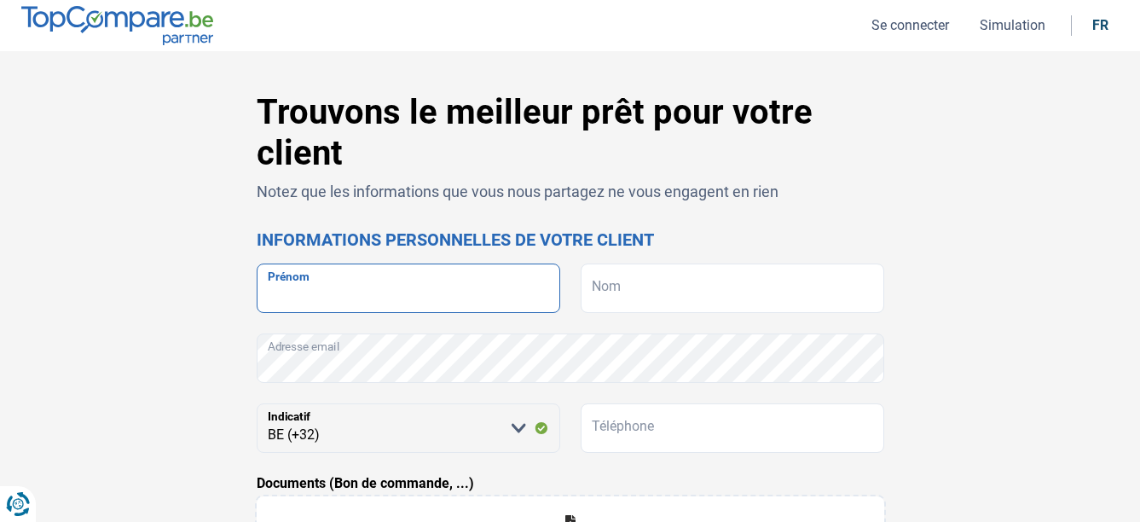
click at [339, 294] on input "Prénom" at bounding box center [409, 287] width 304 height 49
type input "Amaury"
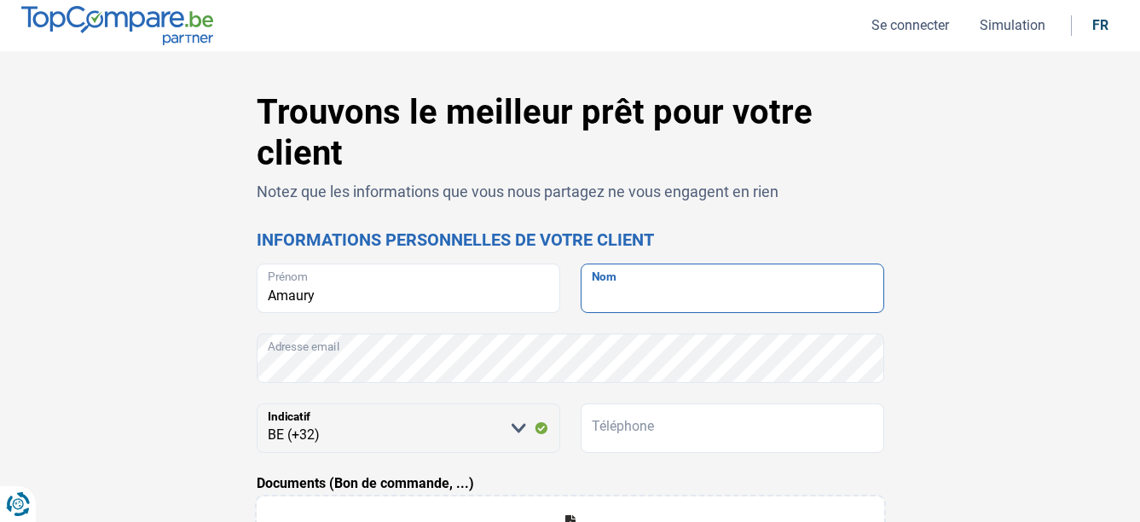
click at [658, 300] on input "Nom" at bounding box center [733, 287] width 304 height 49
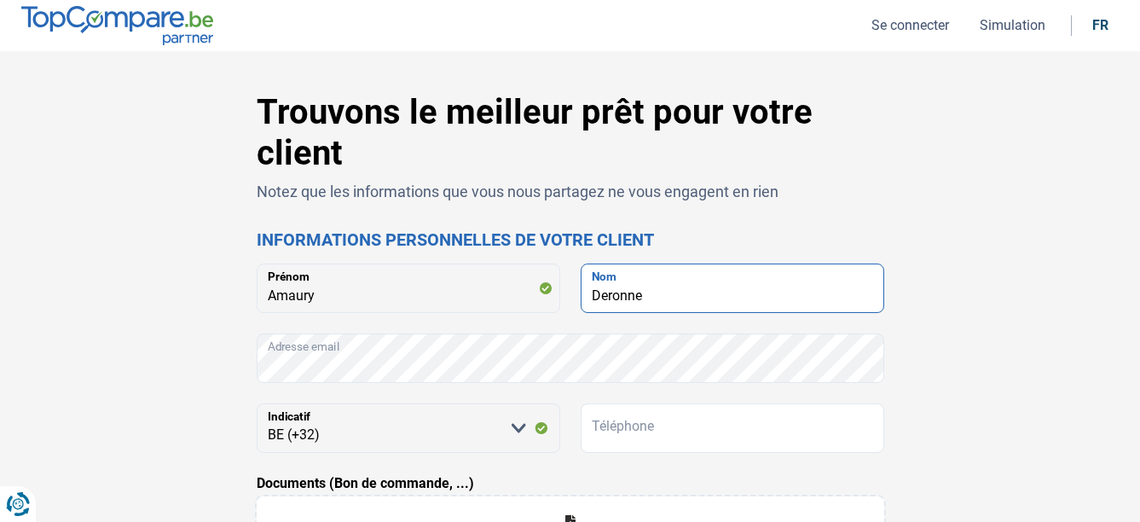
type input "Deronne"
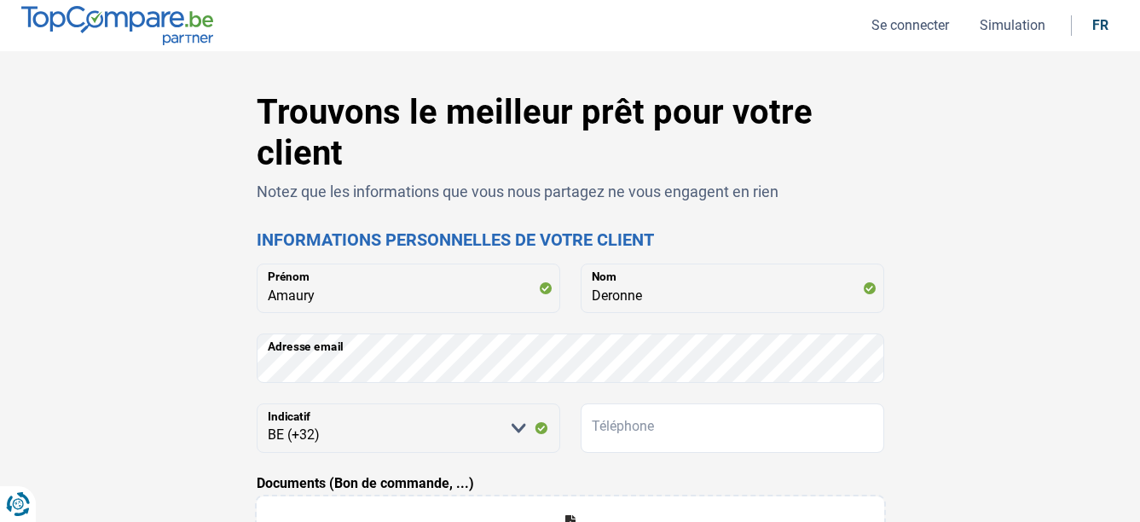
click at [198, 393] on div "Trouvons le meilleur prêt pour votre client Notez que les informations que vous…" at bounding box center [570, 506] width 972 height 829
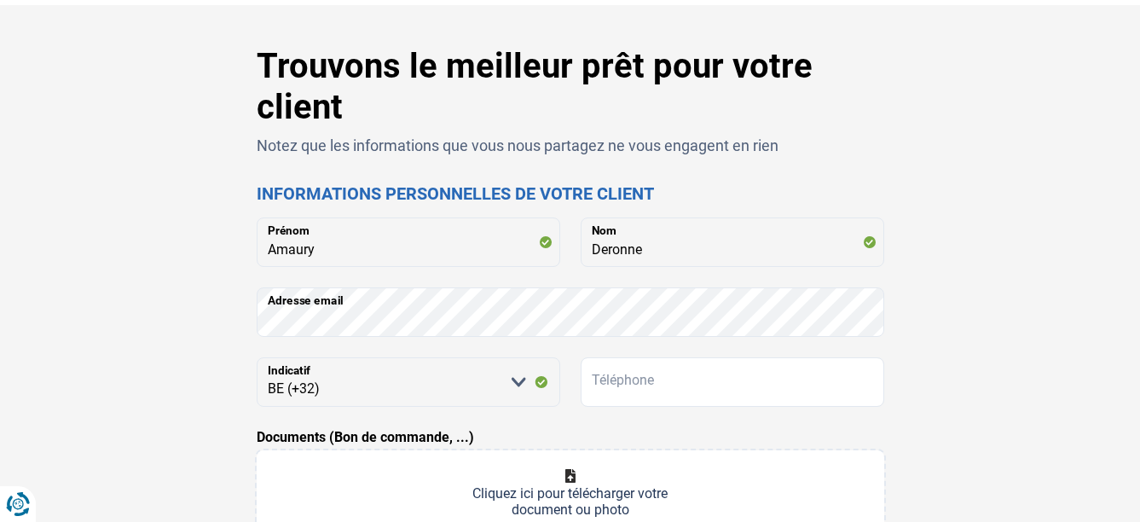
scroll to position [85, 0]
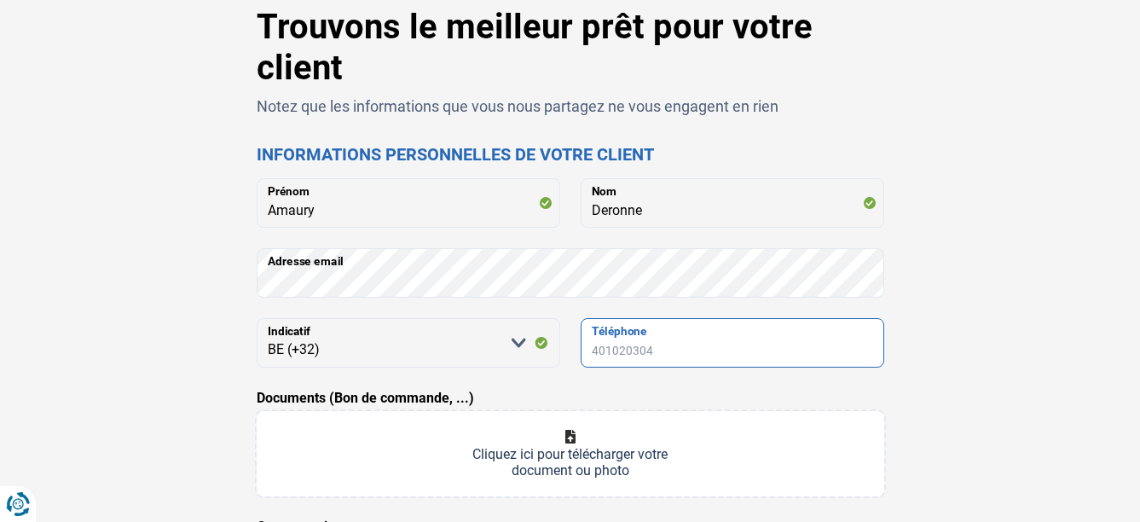
click at [681, 350] on input "Téléphone" at bounding box center [733, 342] width 304 height 49
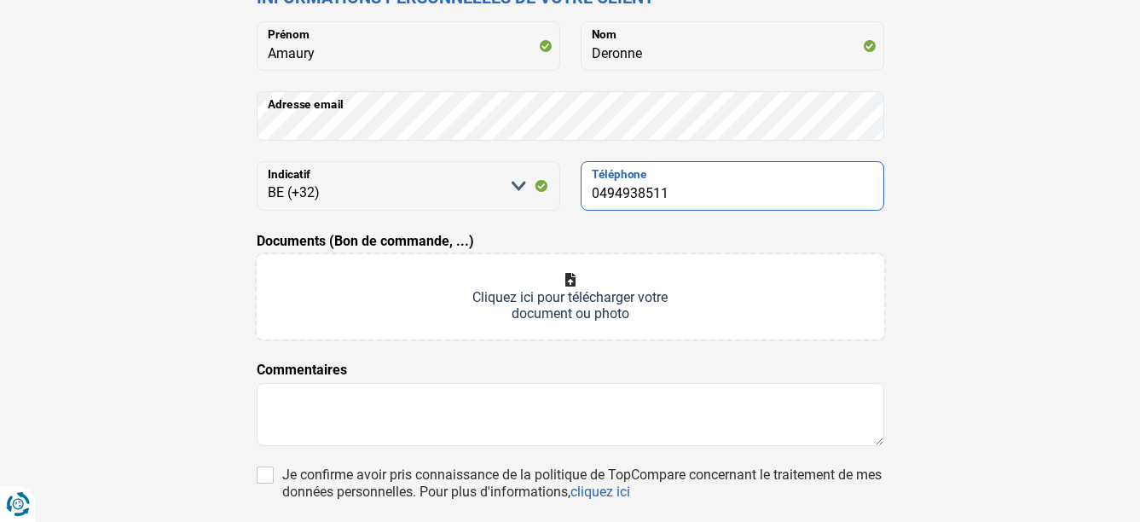
scroll to position [341, 0]
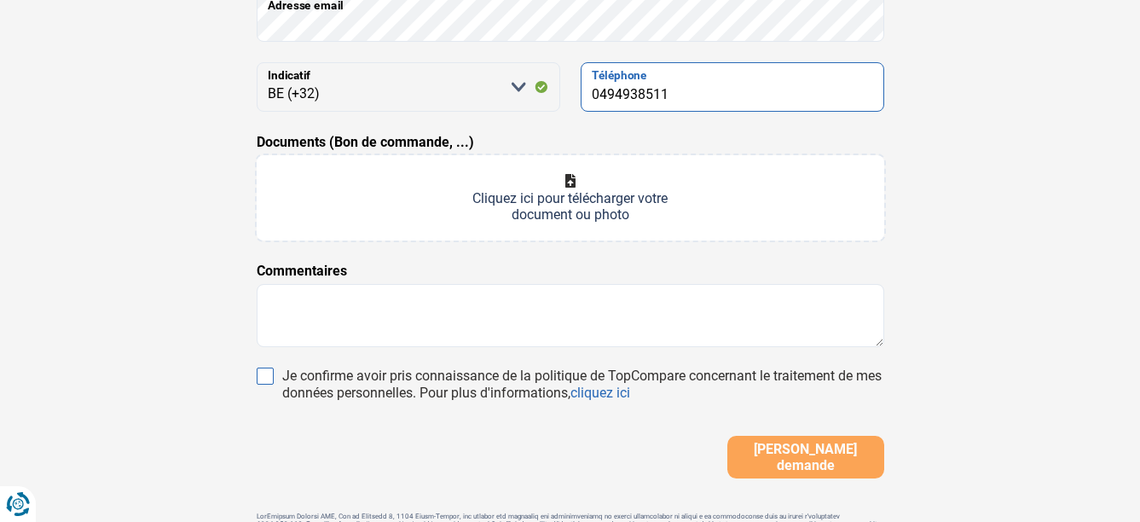
type input "0494938511"
click at [268, 372] on input "Je confirme avoir pris connaissance de la politique de TopCompare concernant le…" at bounding box center [265, 376] width 17 height 17
checkbox input "true"
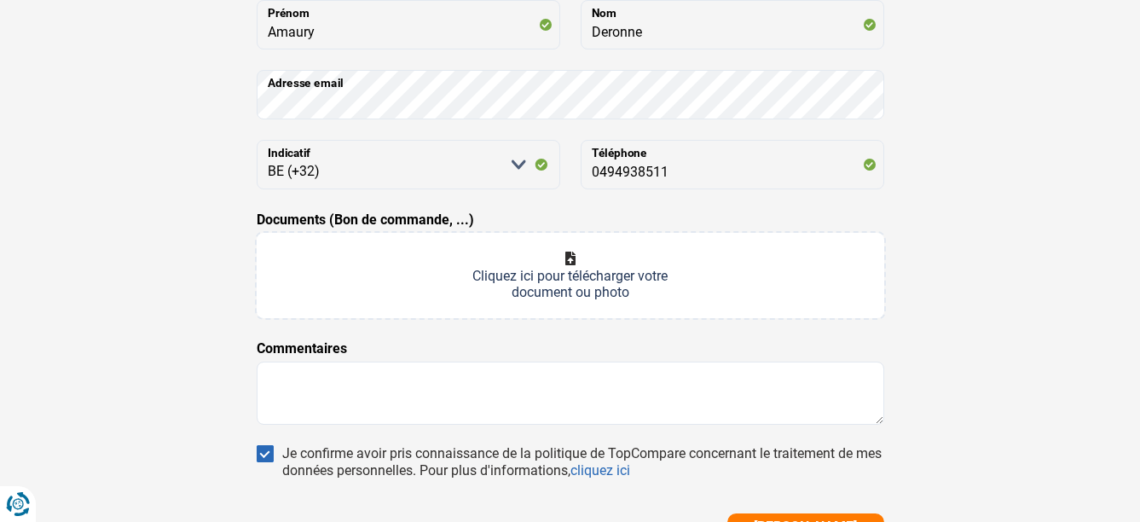
scroll to position [171, 0]
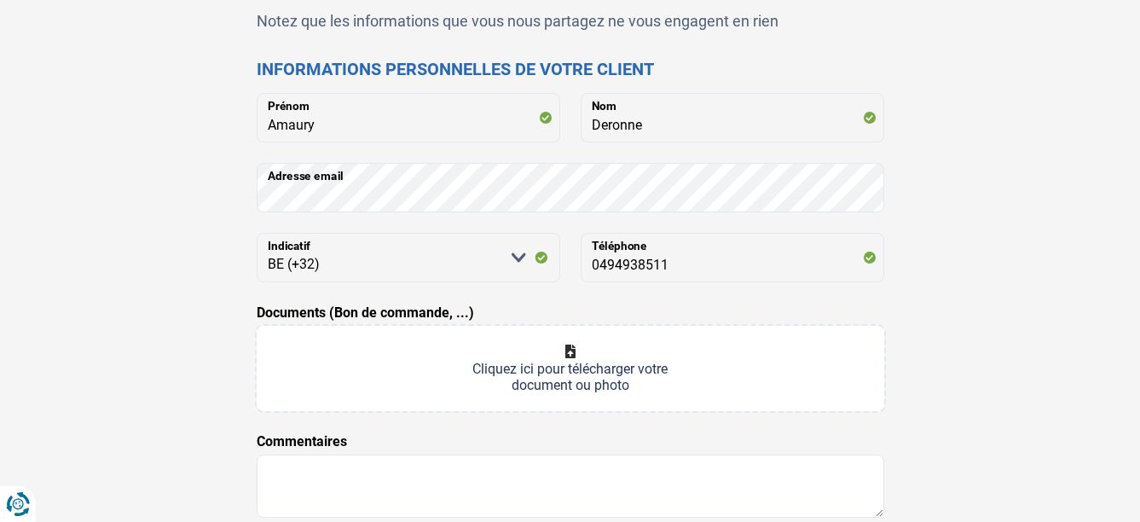
type input "C:\fakepath\CCF_000403.pdf"
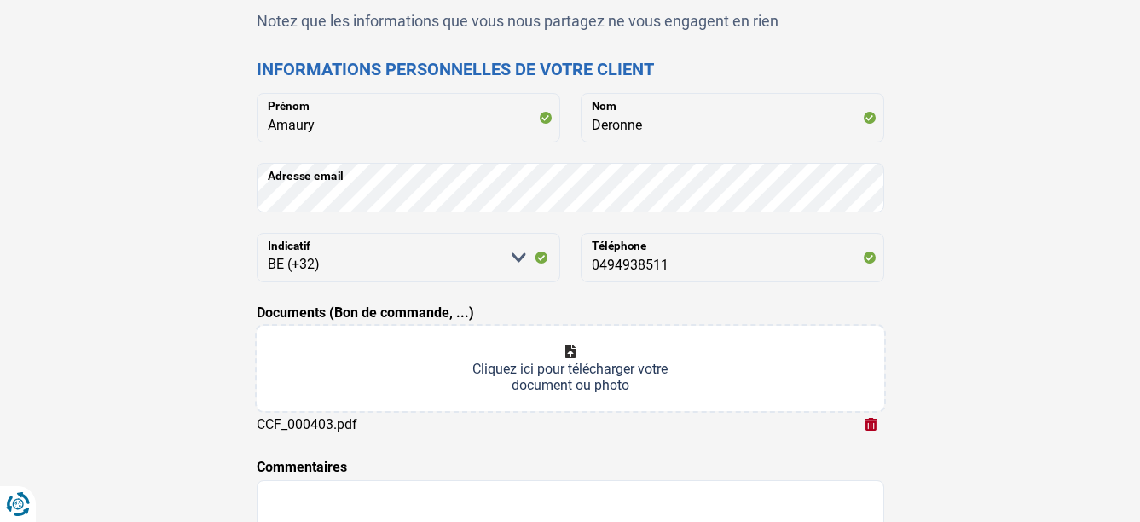
scroll to position [341, 0]
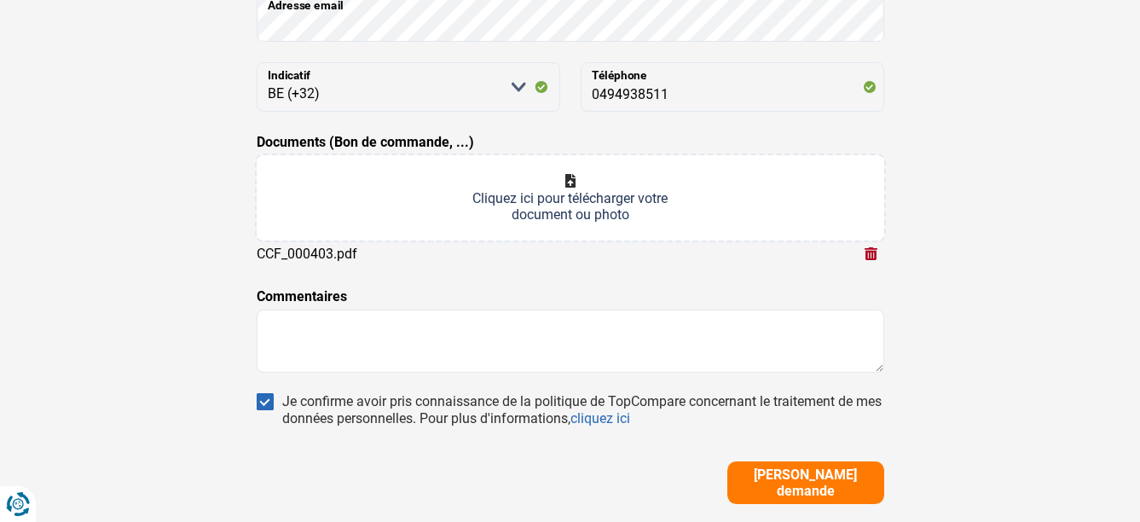
click at [834, 484] on span "[PERSON_NAME] demande" at bounding box center [805, 482] width 147 height 32
